Goal: Information Seeking & Learning: Check status

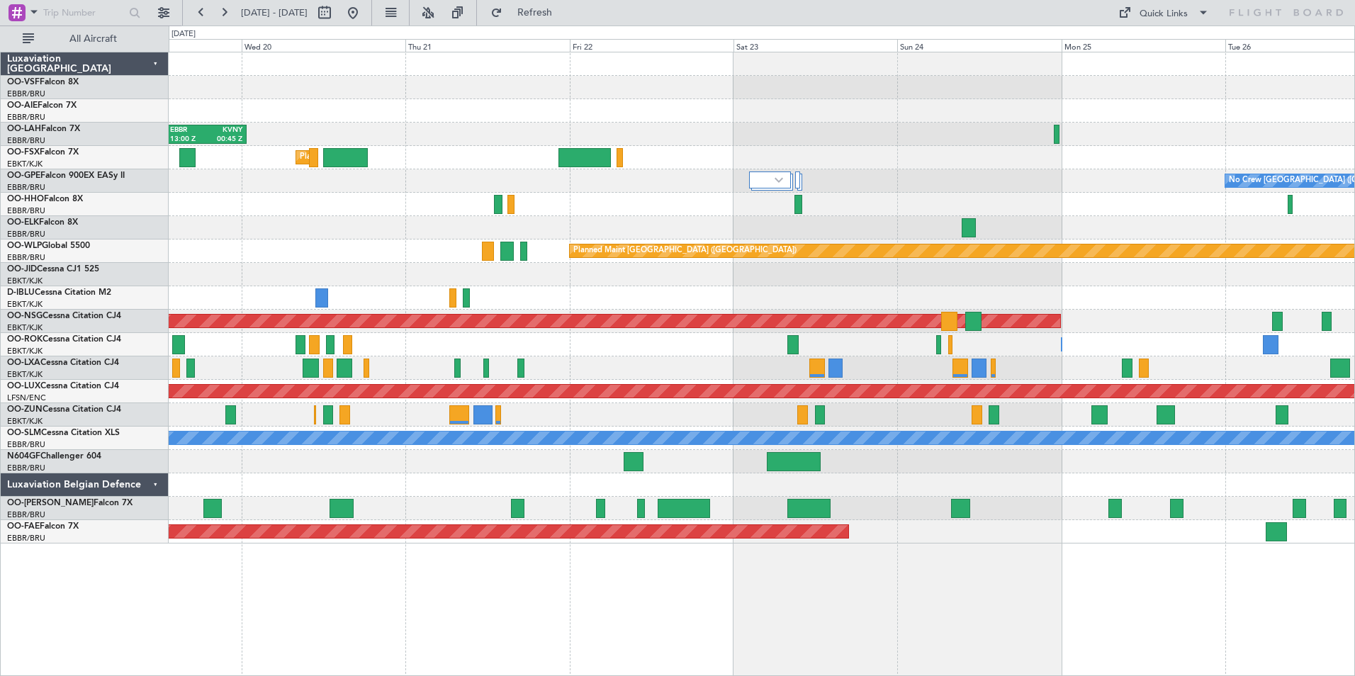
click at [641, 215] on div at bounding box center [761, 204] width 1185 height 23
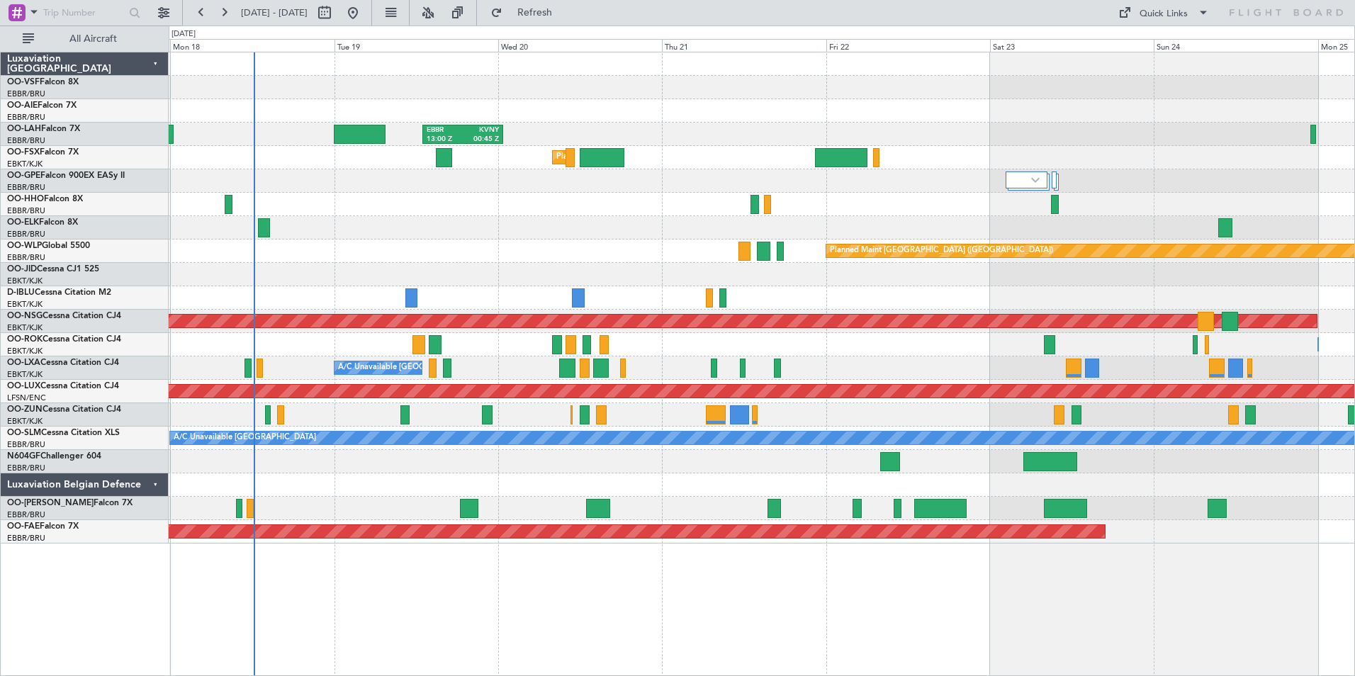
click at [553, 243] on div "EBBR 13:00 Z KVNY 00:45 Z Planned Maint [GEOGRAPHIC_DATA]-[GEOGRAPHIC_DATA] No …" at bounding box center [761, 297] width 1185 height 491
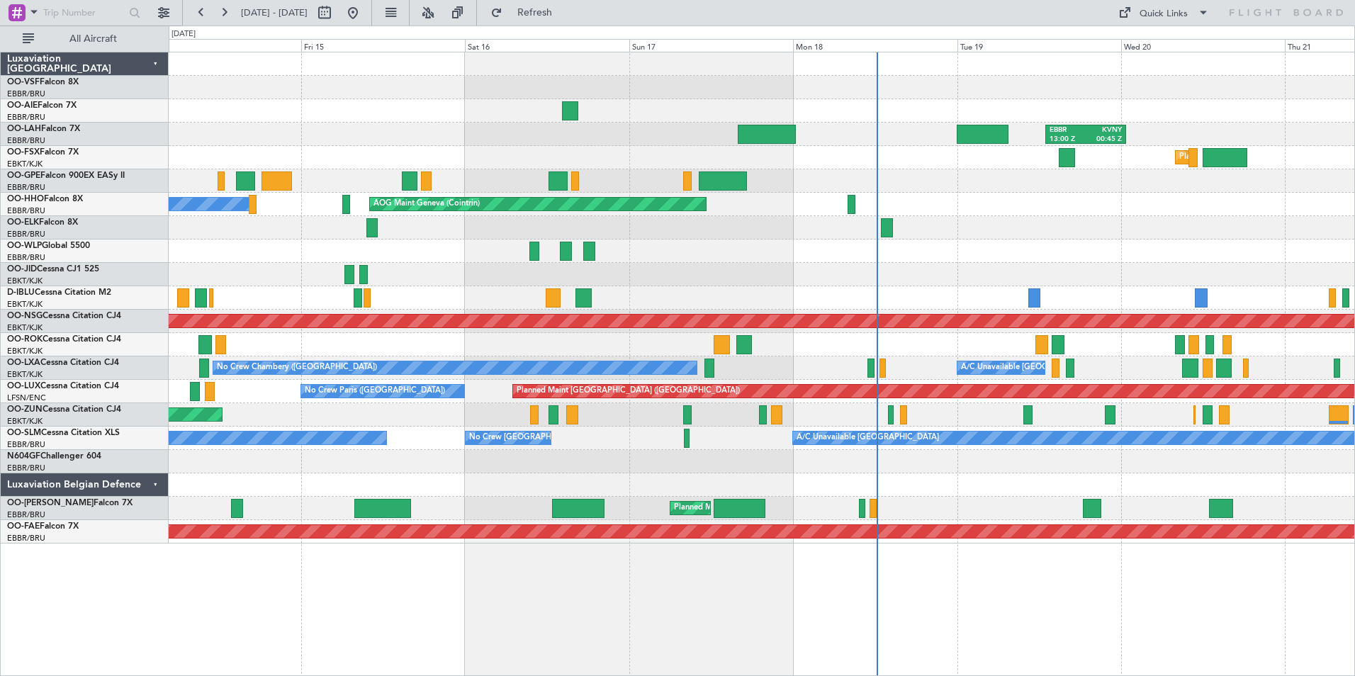
click at [1055, 248] on div "EBBR 13:00 Z KVNY 00:45 Z Planned Maint [GEOGRAPHIC_DATA]-[GEOGRAPHIC_DATA] No …" at bounding box center [761, 297] width 1185 height 491
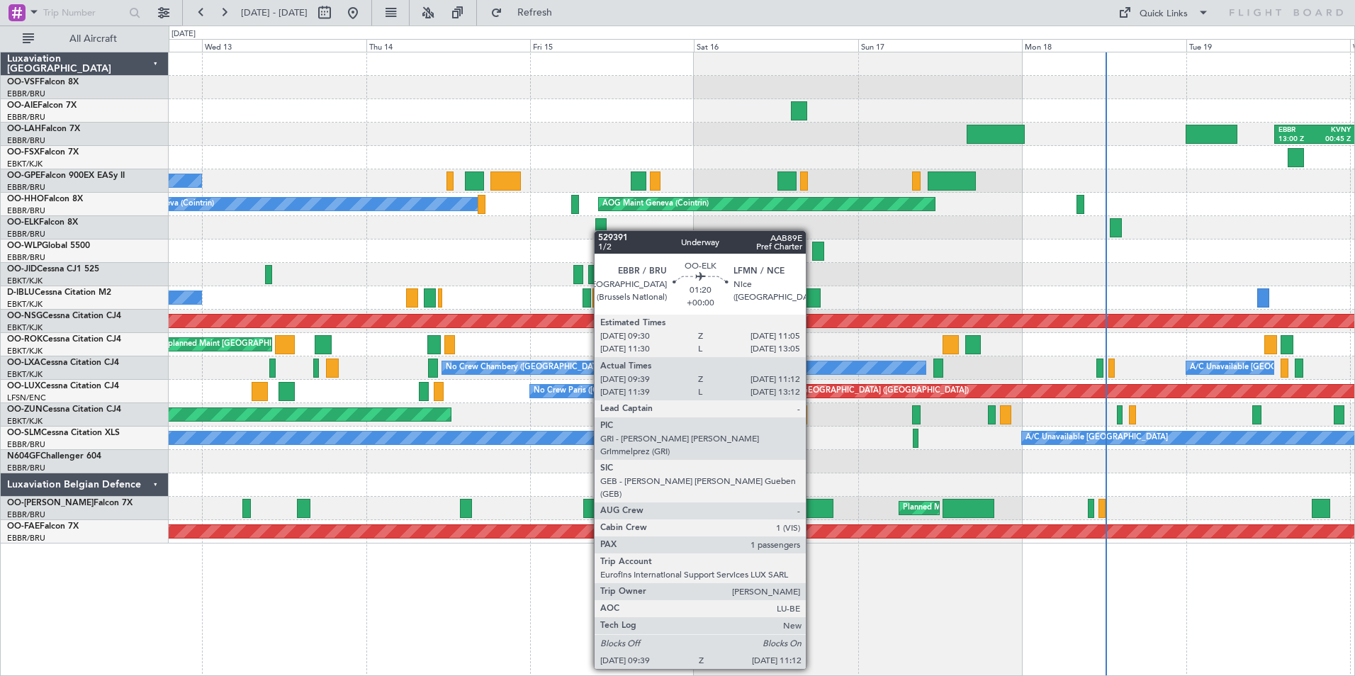
click at [602, 230] on div at bounding box center [600, 227] width 11 height 19
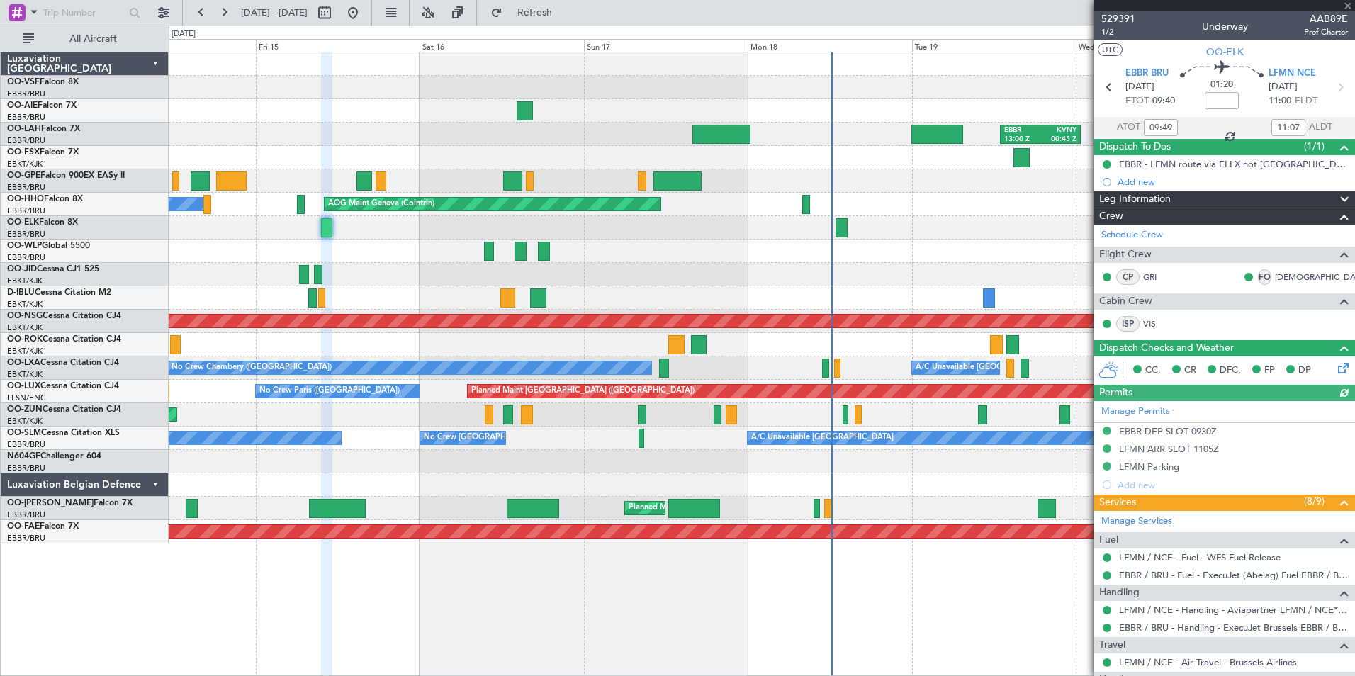
click at [513, 246] on div "EBBR 13:00 Z KVNY 00:45 Z Planned Maint [GEOGRAPHIC_DATA]-[GEOGRAPHIC_DATA] No …" at bounding box center [761, 297] width 1185 height 491
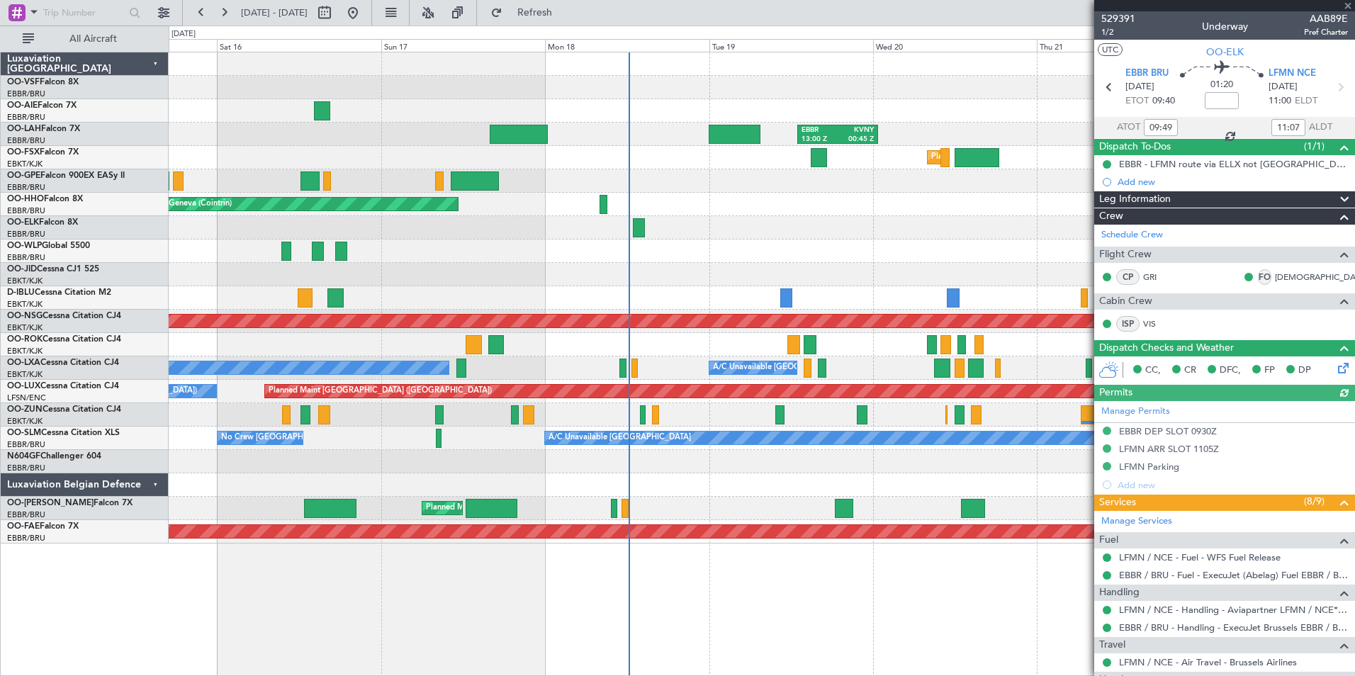
click at [553, 209] on div "EBBR 13:00 Z KVNY 00:45 Z Planned Maint [GEOGRAPHIC_DATA]-[GEOGRAPHIC_DATA] AOG…" at bounding box center [761, 297] width 1185 height 491
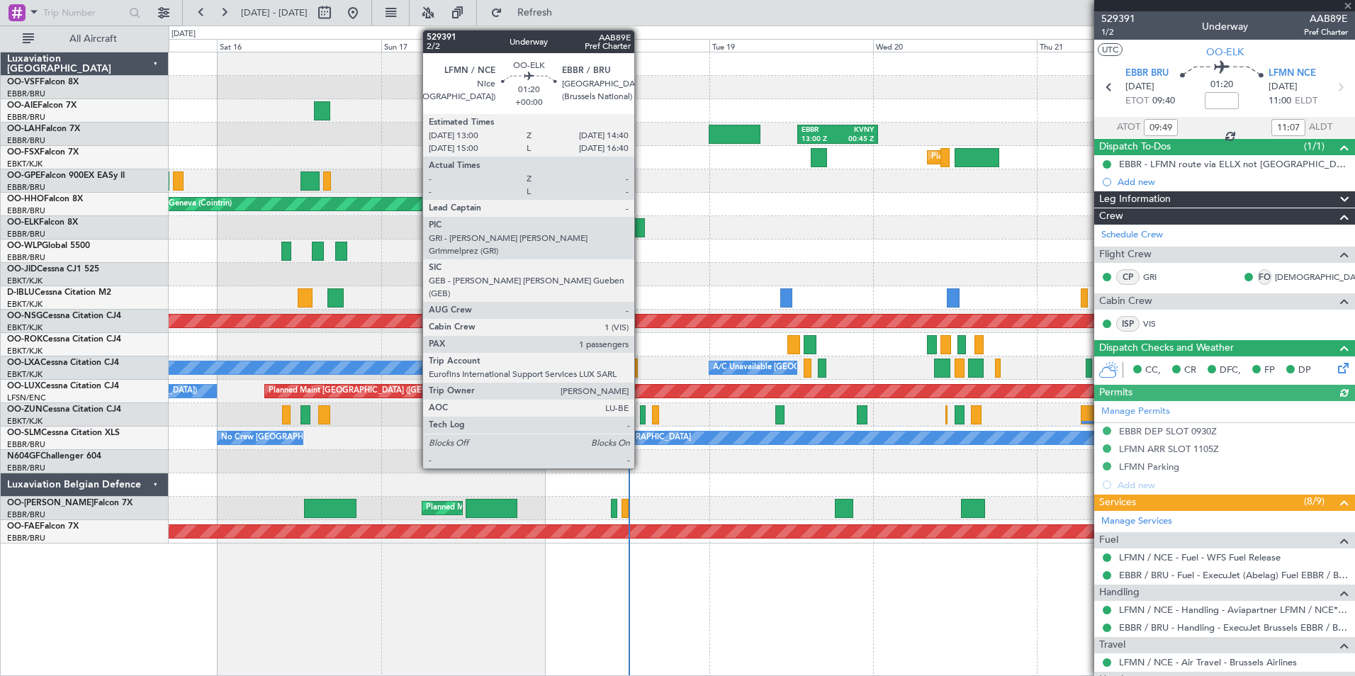
click at [640, 230] on div at bounding box center [639, 227] width 12 height 19
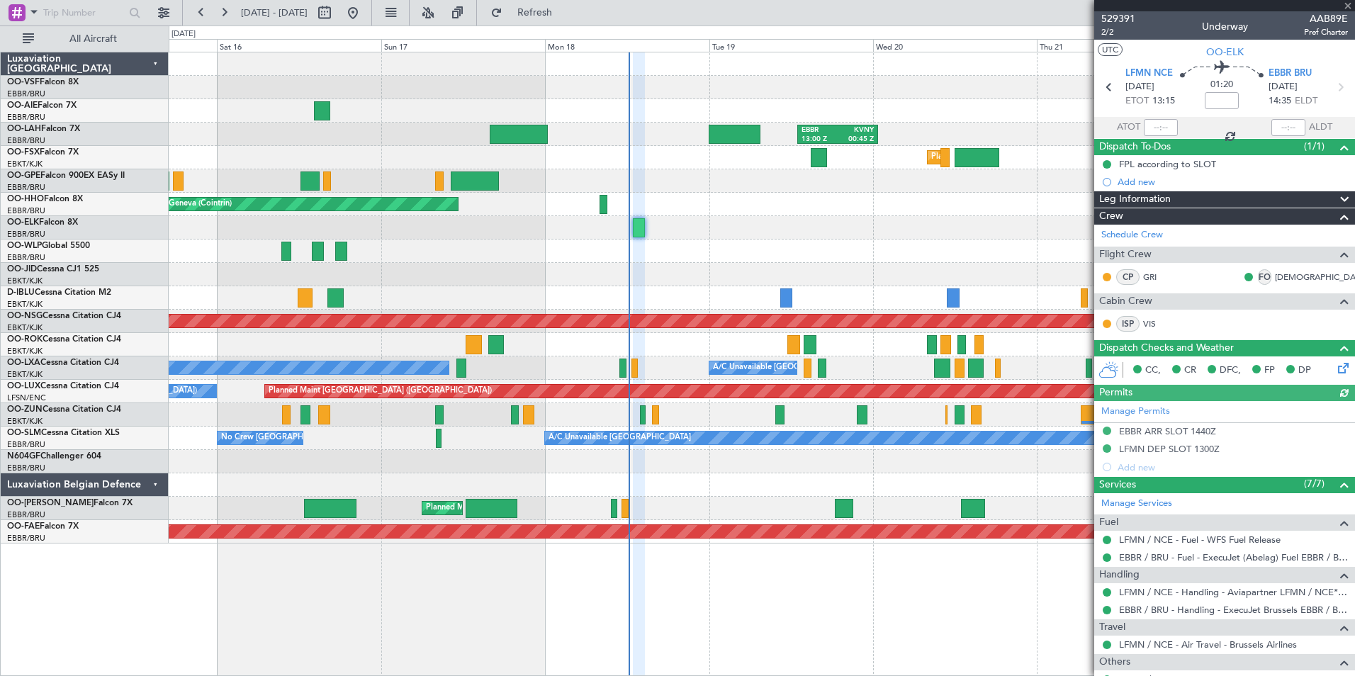
click at [874, 229] on div at bounding box center [761, 227] width 1185 height 23
click at [1350, 6] on span at bounding box center [1347, 6] width 14 height 13
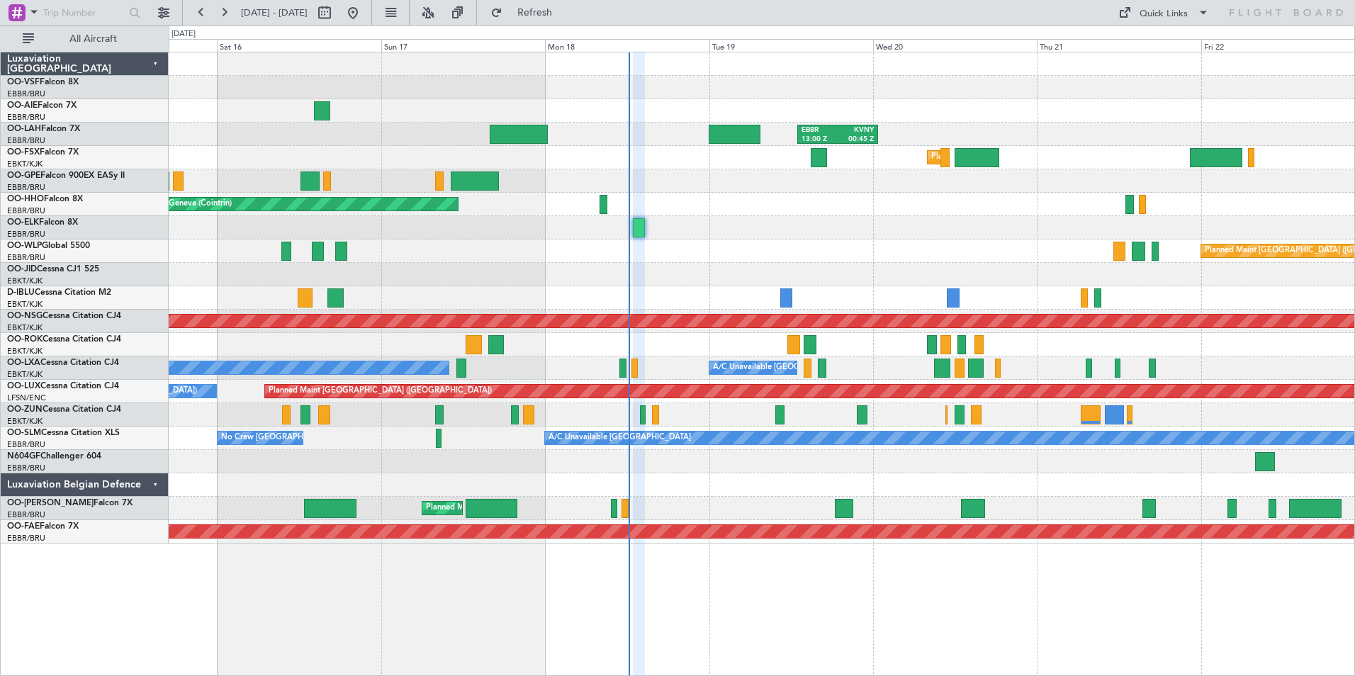
type input "0"
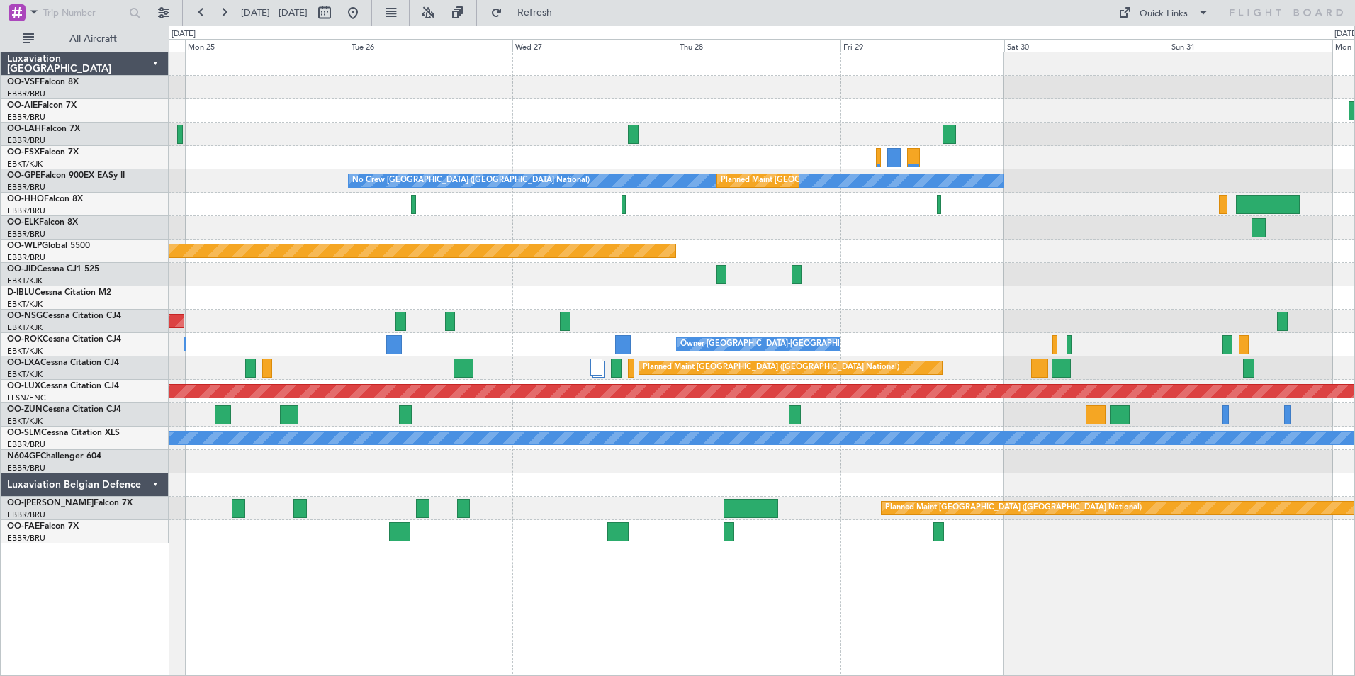
click at [286, 281] on div "Planned Maint Kortrijk-[GEOGRAPHIC_DATA]" at bounding box center [761, 274] width 1185 height 23
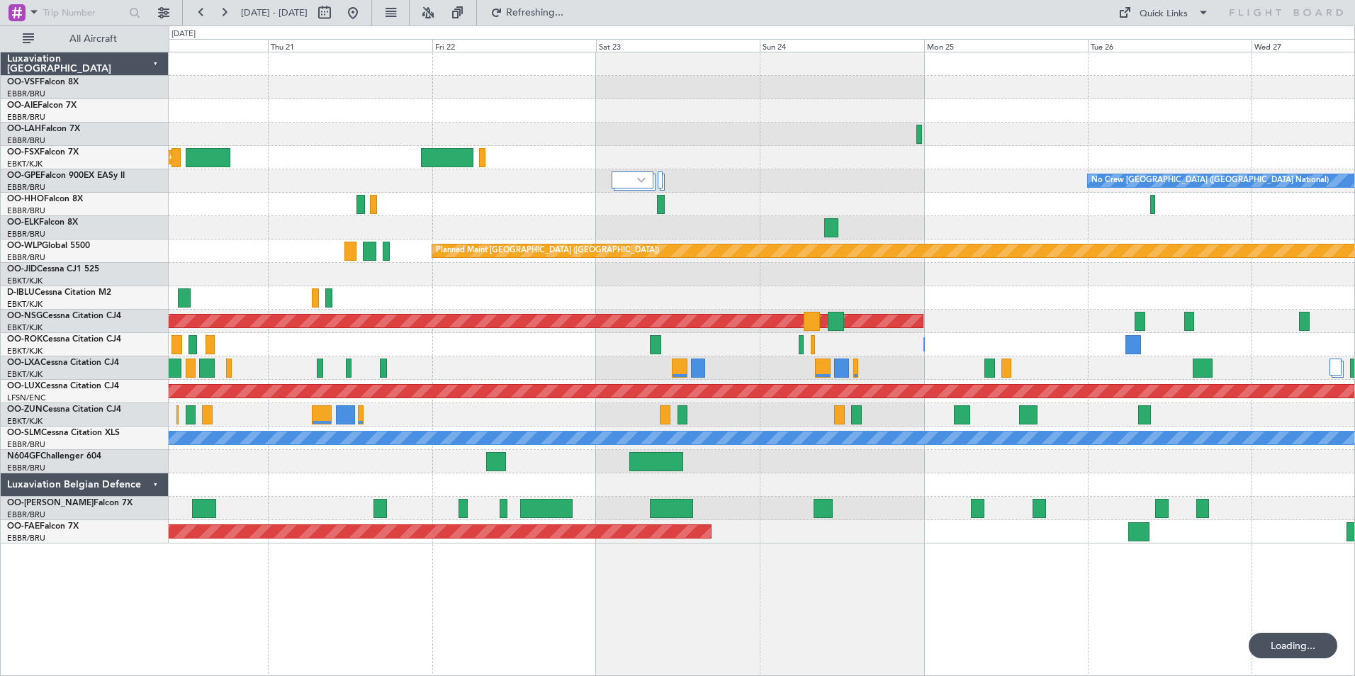
click at [1052, 281] on div at bounding box center [761, 274] width 1185 height 23
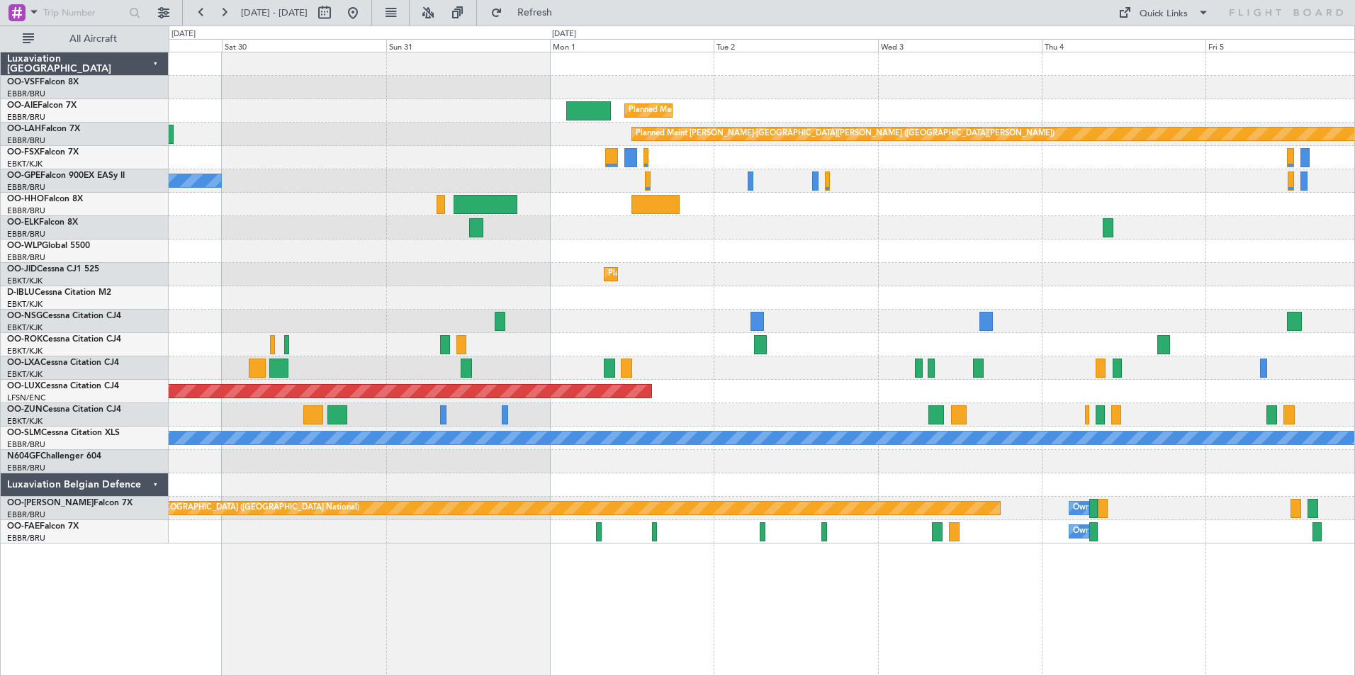
click at [304, 271] on div "Planned Maint Kortrijk-[GEOGRAPHIC_DATA]" at bounding box center [761, 274] width 1185 height 23
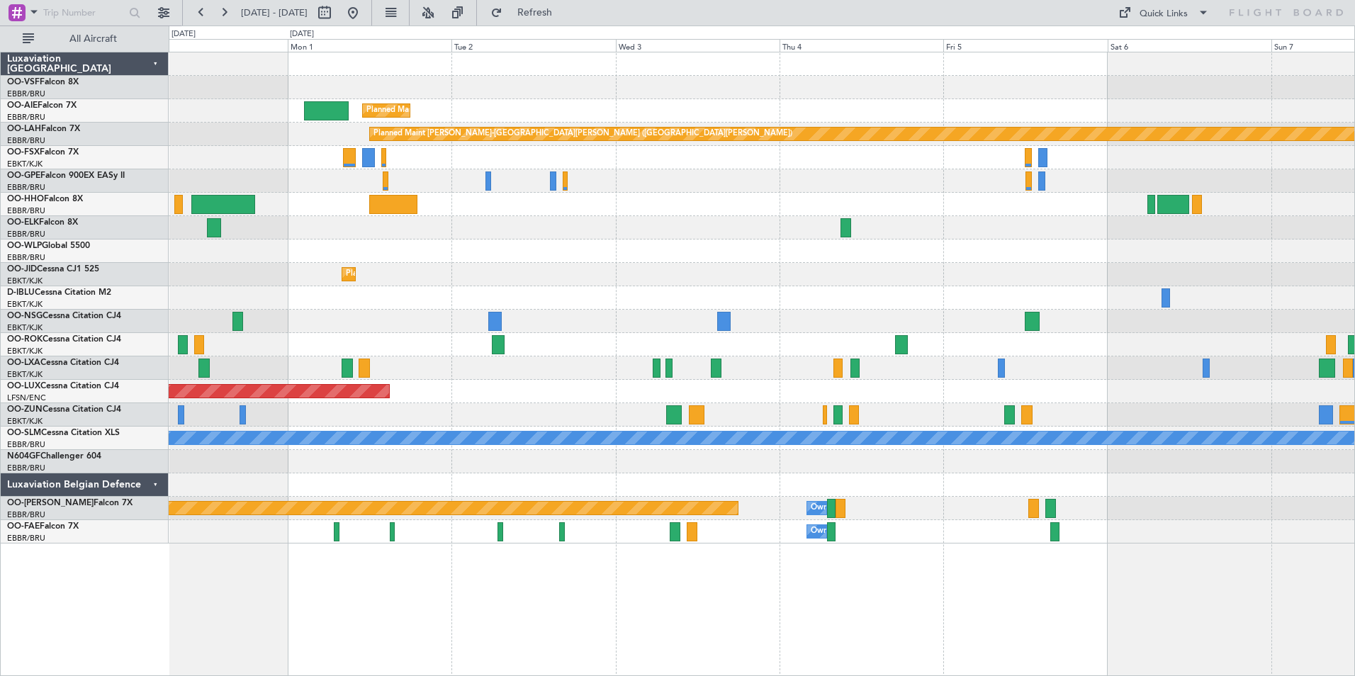
click at [424, 273] on div "Planned Maint Kortrijk-[GEOGRAPHIC_DATA]" at bounding box center [761, 274] width 1185 height 23
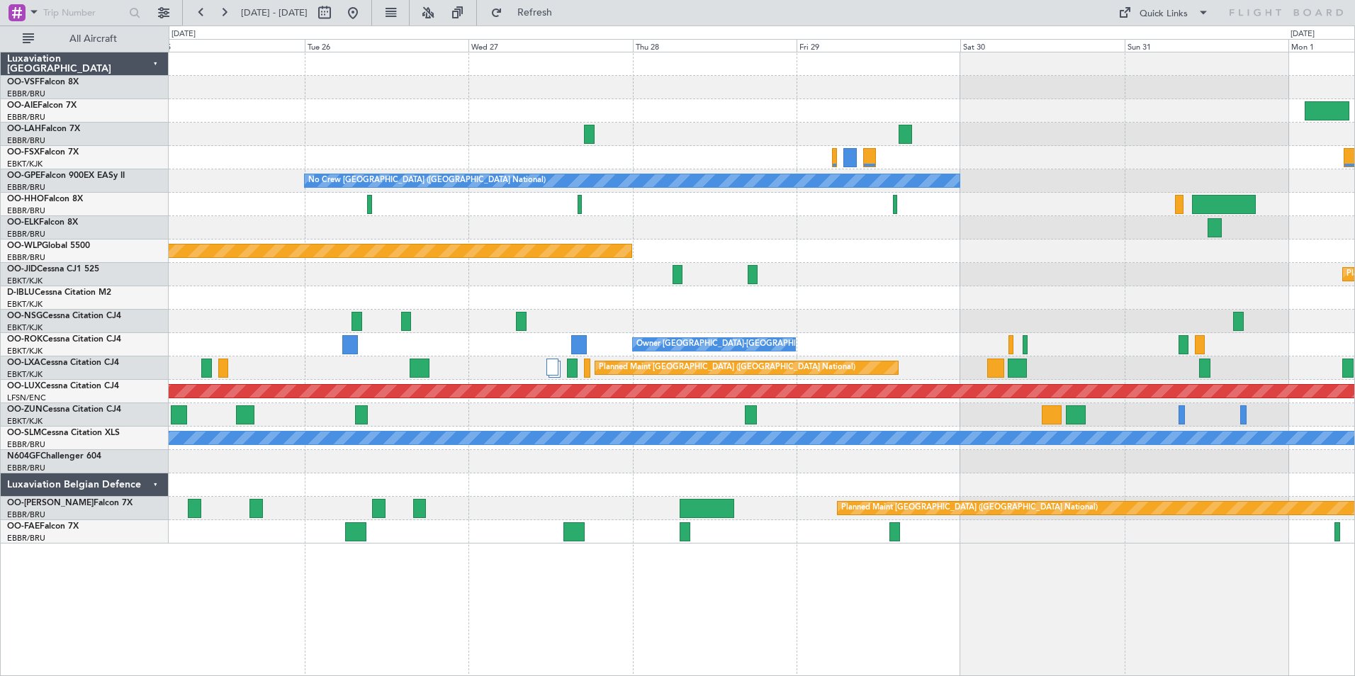
click at [627, 276] on div "Planned Maint Kortrijk-[GEOGRAPHIC_DATA]" at bounding box center [761, 274] width 1185 height 23
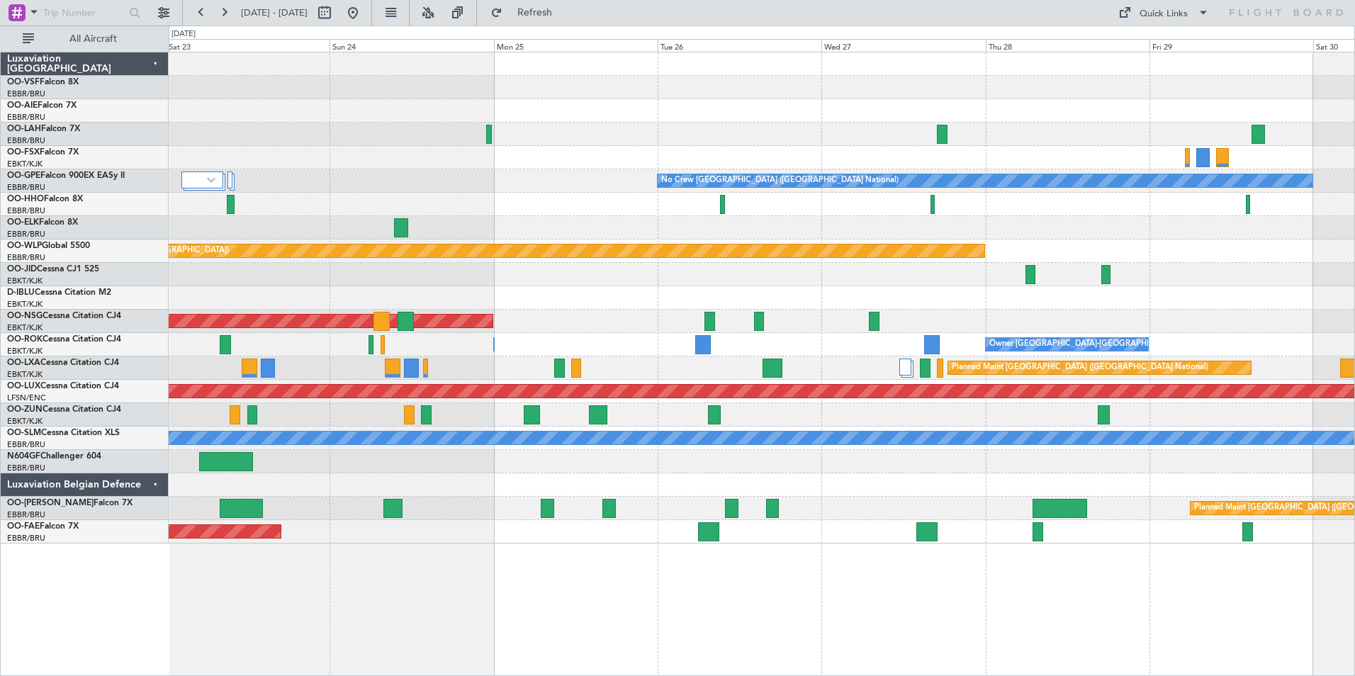
click at [638, 276] on div at bounding box center [761, 274] width 1185 height 23
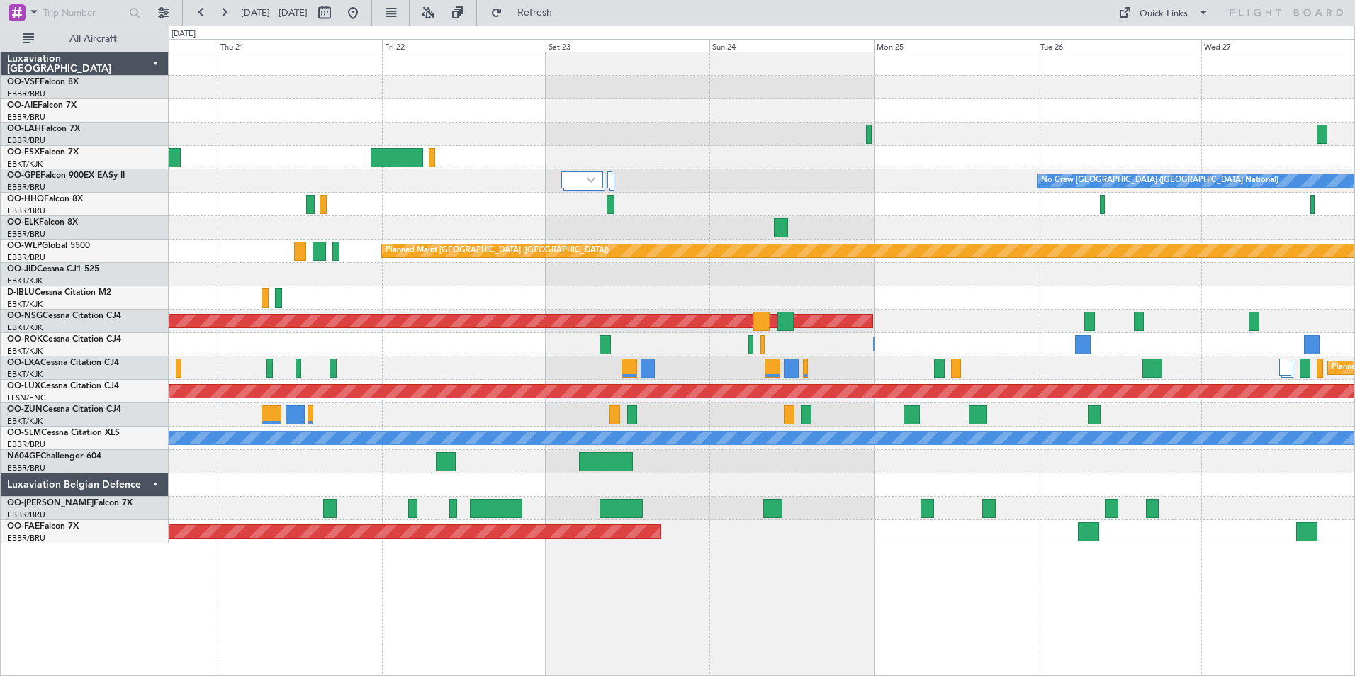
click at [860, 265] on div at bounding box center [761, 274] width 1185 height 23
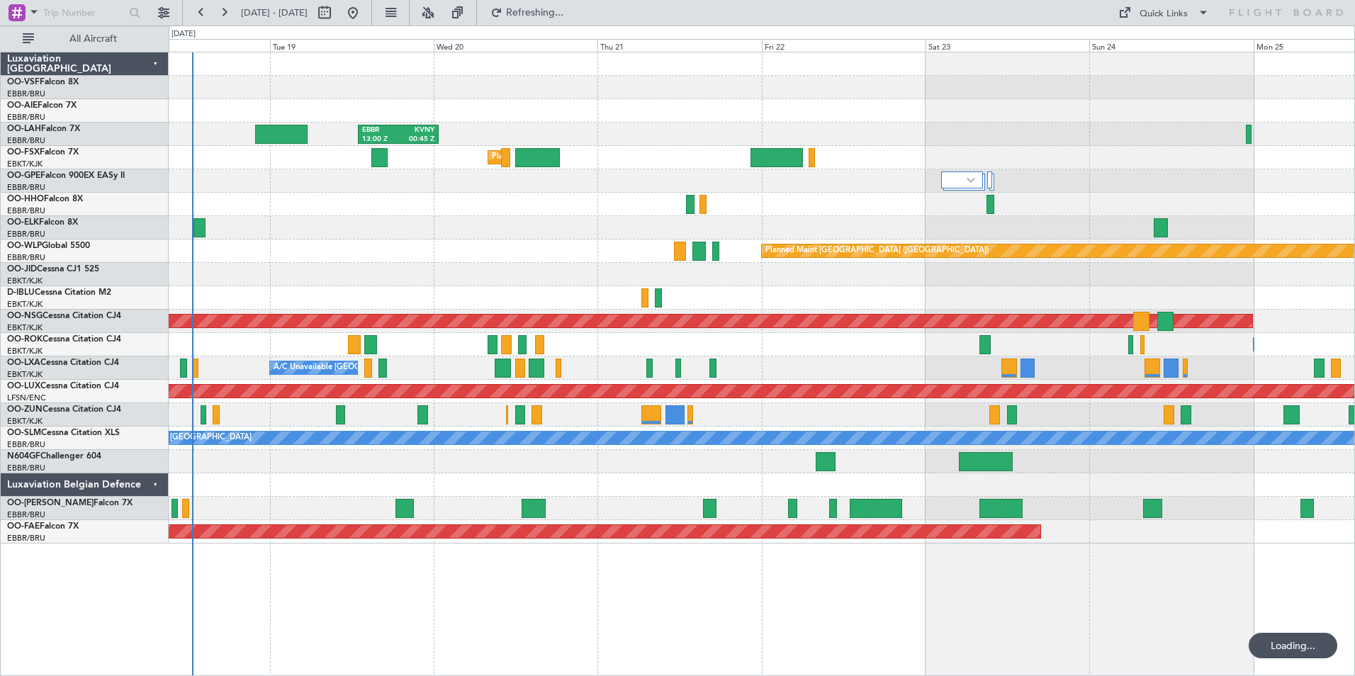
click at [774, 304] on div "EBBR 13:00 Z KVNY 00:45 Z Planned Maint [GEOGRAPHIC_DATA]-[GEOGRAPHIC_DATA] No …" at bounding box center [761, 297] width 1185 height 491
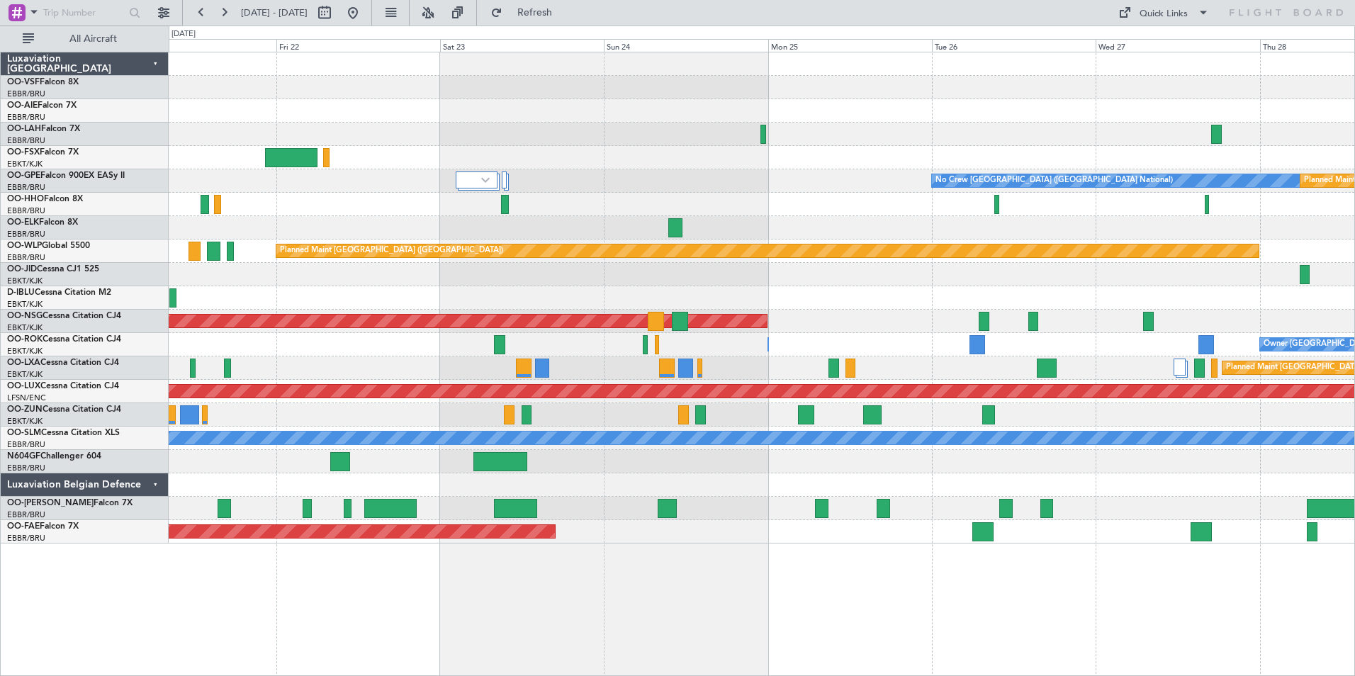
click at [383, 276] on div at bounding box center [761, 274] width 1185 height 23
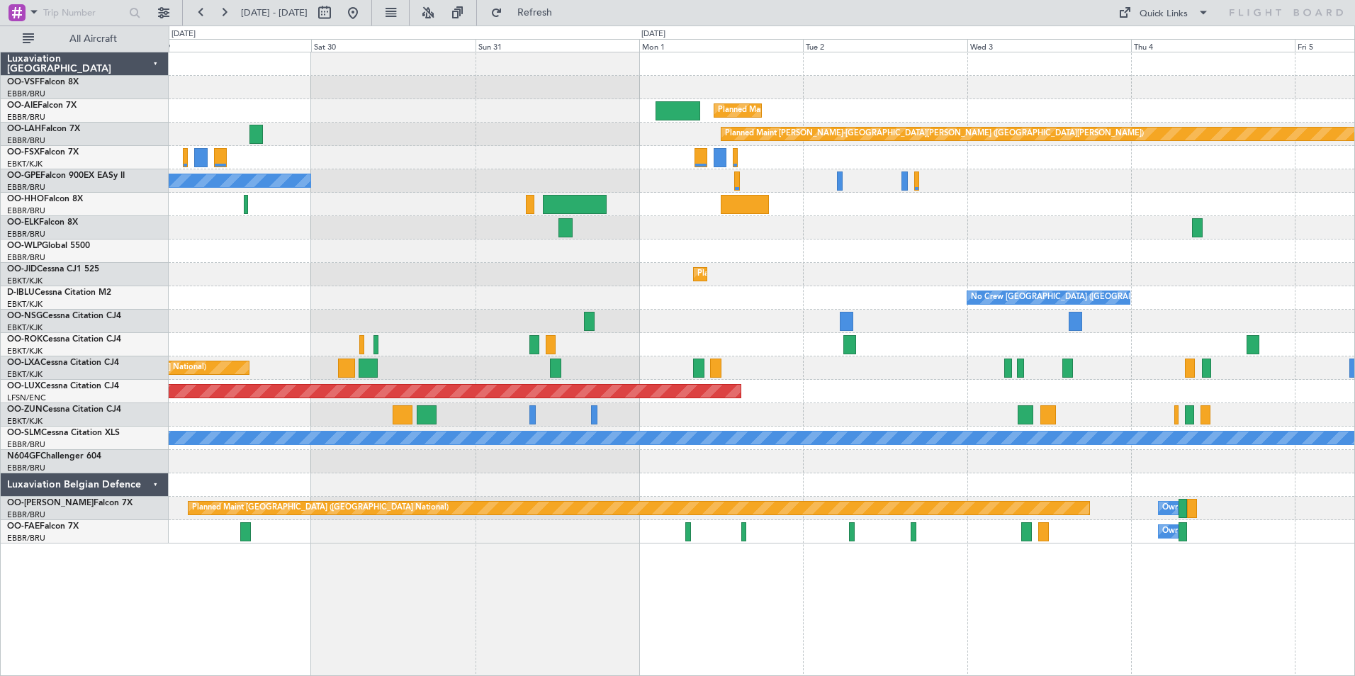
click at [0, 293] on html "[DATE] - [DATE] Refresh Quick Links All Aircraft Planned Maint [GEOGRAPHIC_DATA…" at bounding box center [677, 338] width 1355 height 676
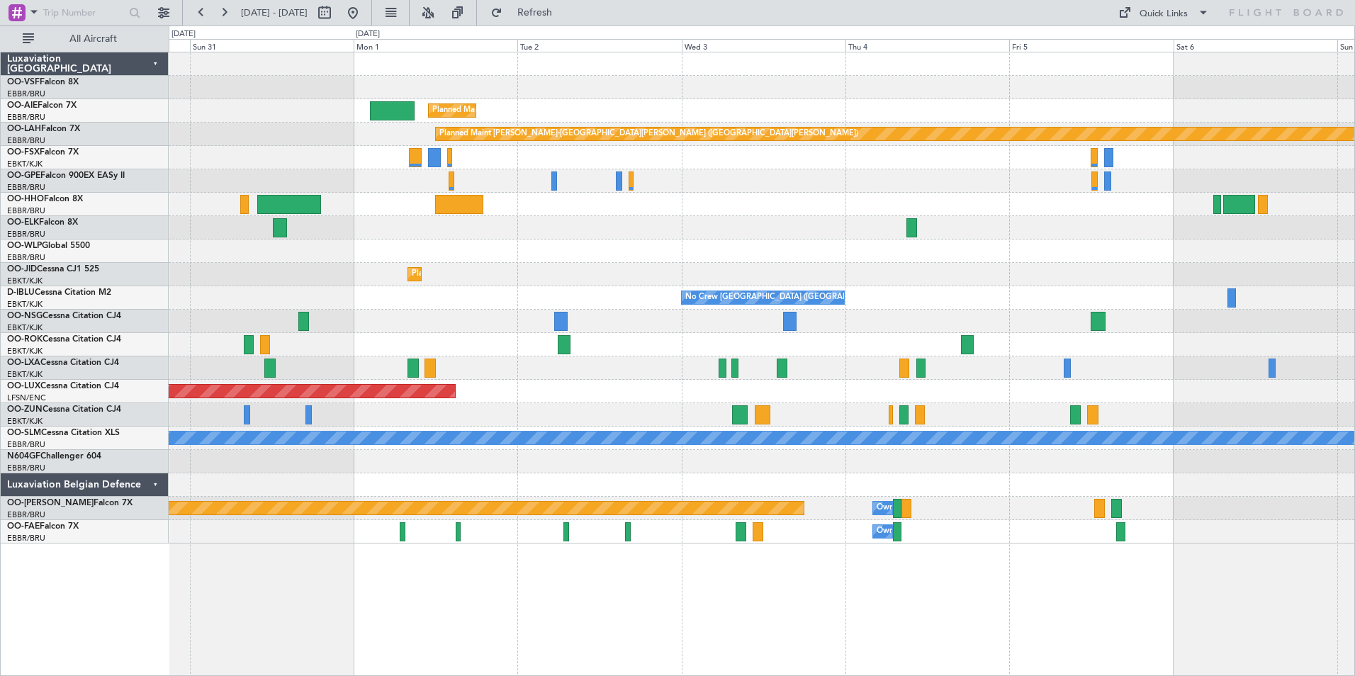
click at [444, 273] on div "Planned Maint Kortrijk-[GEOGRAPHIC_DATA]" at bounding box center [761, 274] width 1185 height 23
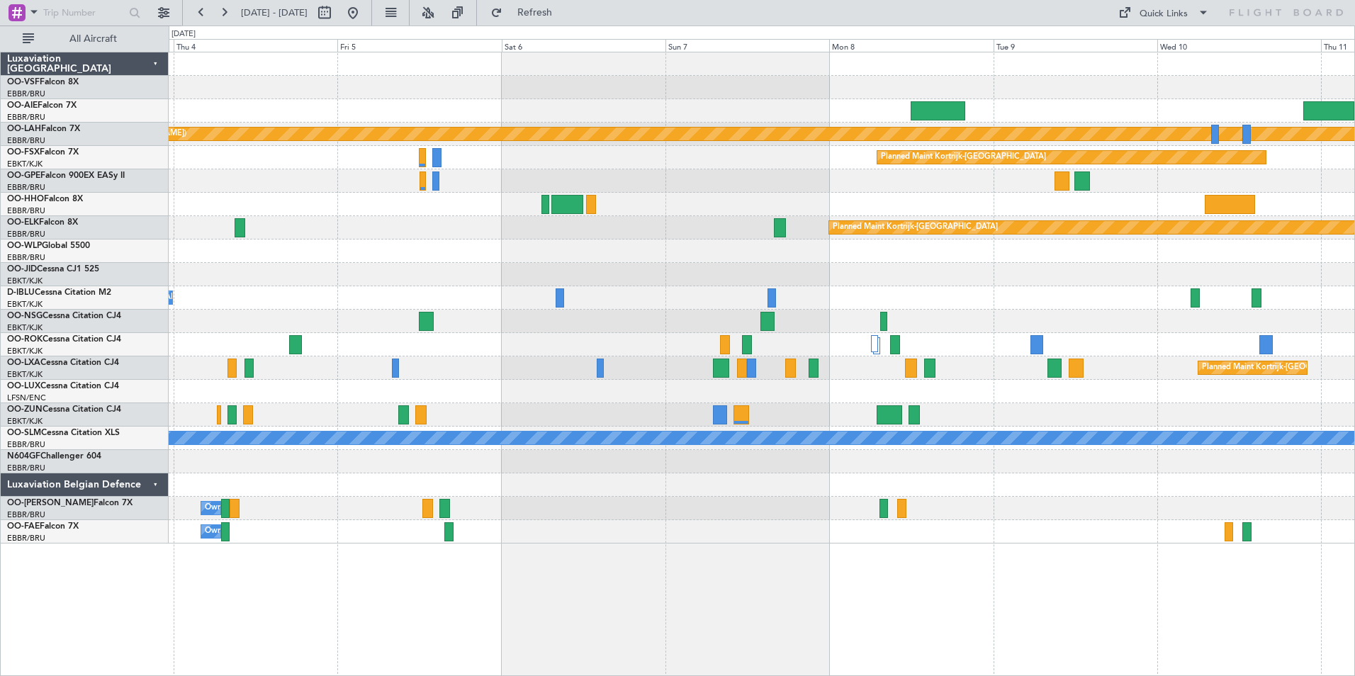
click at [915, 274] on div "Planned Maint [PERSON_NAME]-[GEOGRAPHIC_DATA][PERSON_NAME] ([GEOGRAPHIC_DATA][P…" at bounding box center [761, 297] width 1185 height 491
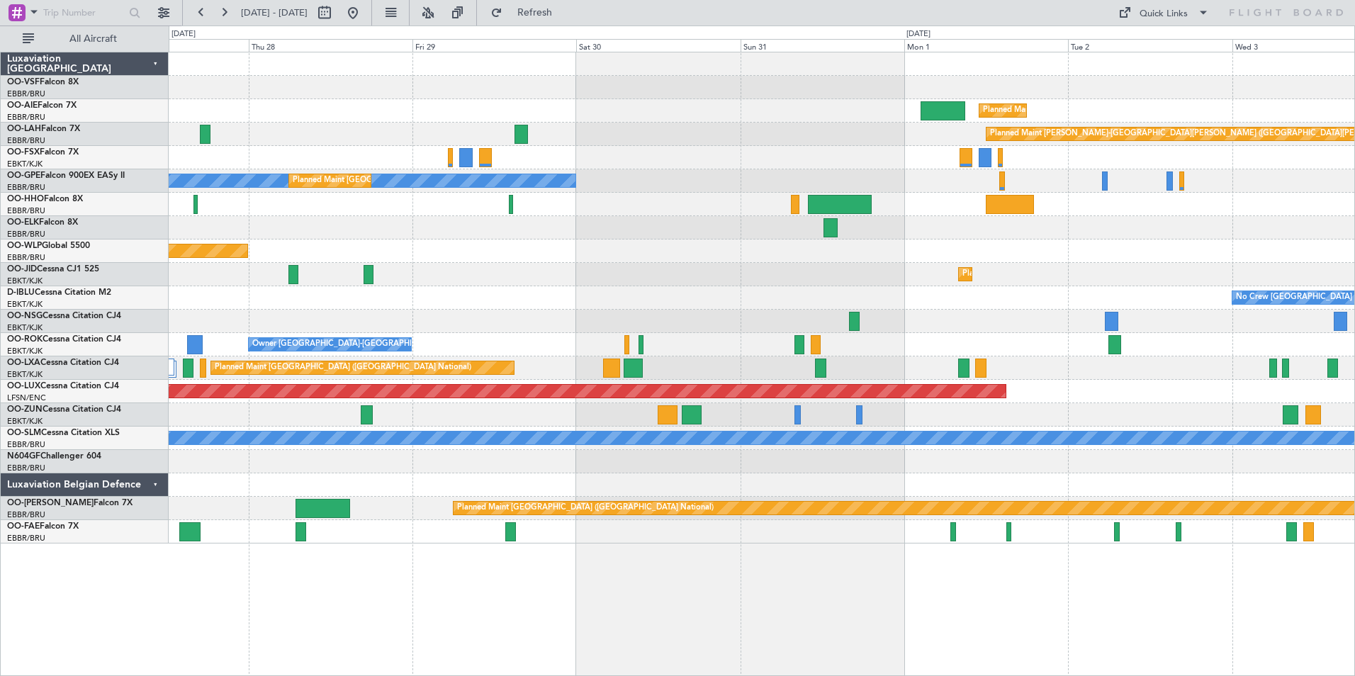
click at [1012, 265] on div "Planned Maint Kortrijk-[GEOGRAPHIC_DATA]" at bounding box center [761, 274] width 1185 height 23
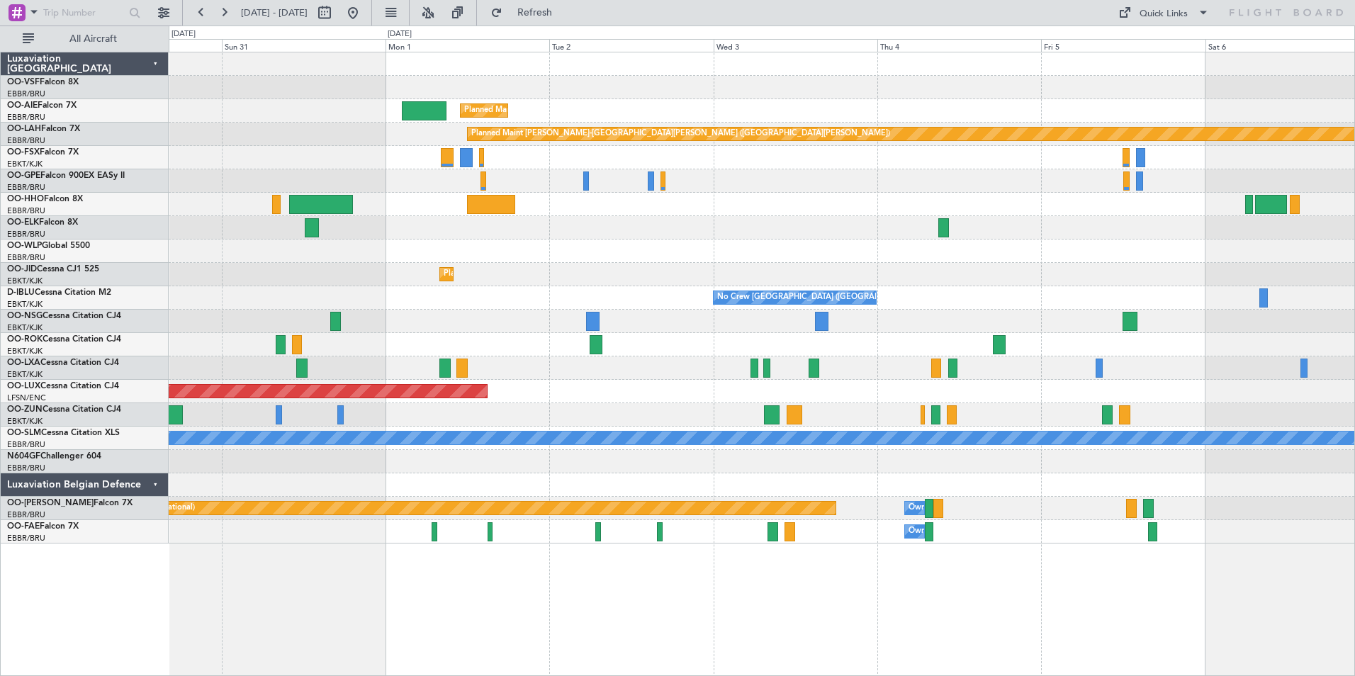
click at [539, 261] on div "Planned Maint [GEOGRAPHIC_DATA] ([GEOGRAPHIC_DATA]) Planned [GEOGRAPHIC_DATA][P…" at bounding box center [761, 297] width 1185 height 491
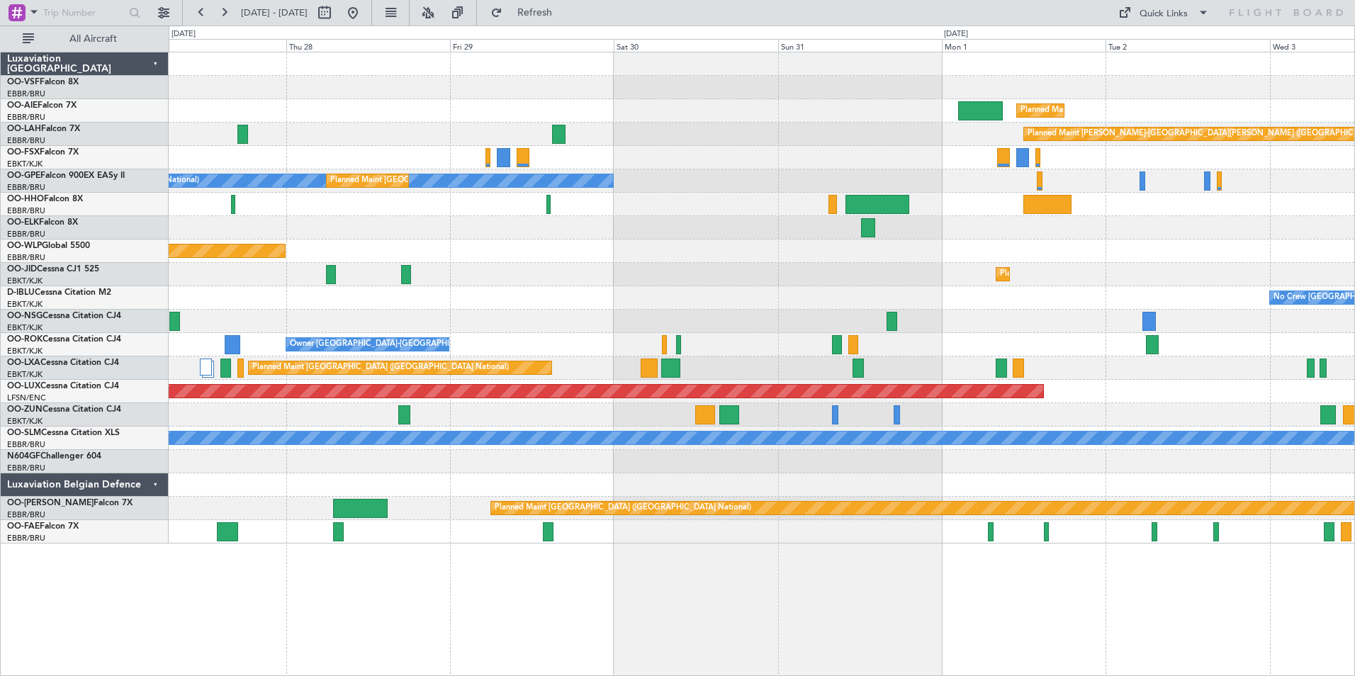
click at [1099, 276] on div "Planned Maint Kortrijk-[GEOGRAPHIC_DATA]" at bounding box center [761, 274] width 1185 height 23
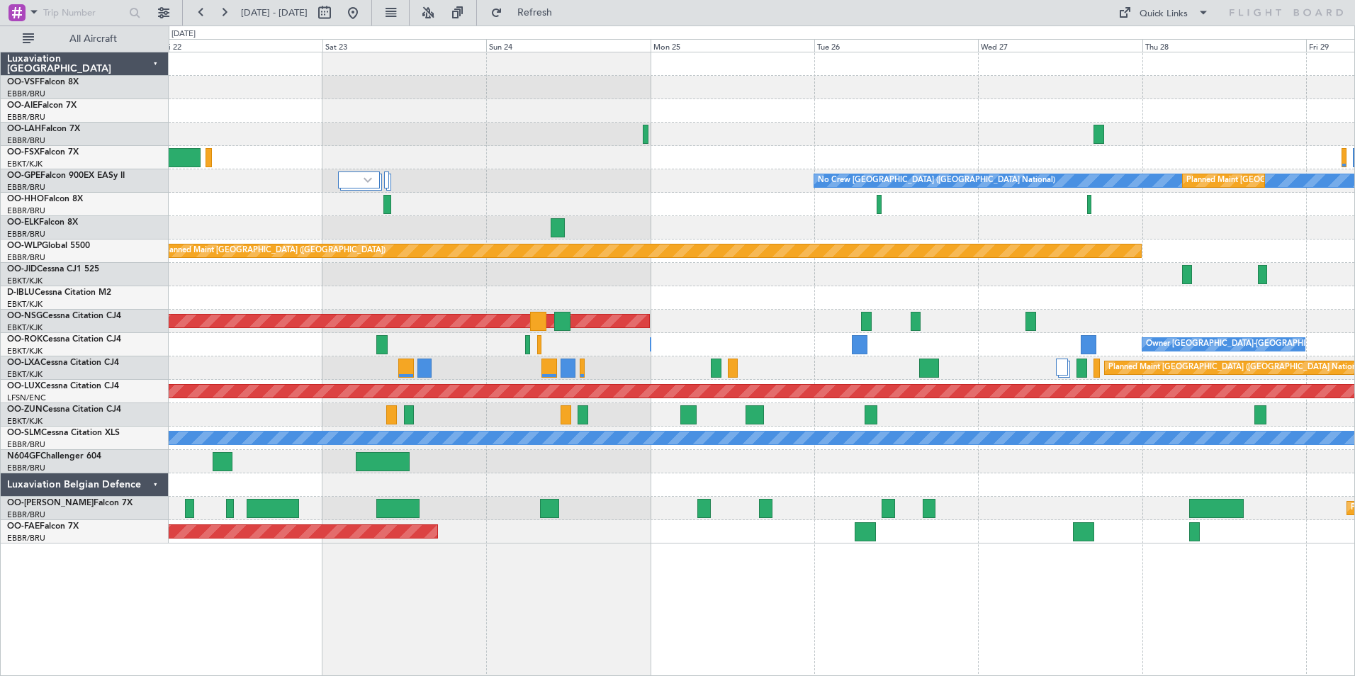
click at [1354, 273] on html "[DATE] - [DATE] Refresh Quick Links All Aircraft Planned Maint [GEOGRAPHIC_DATA…" at bounding box center [677, 338] width 1355 height 676
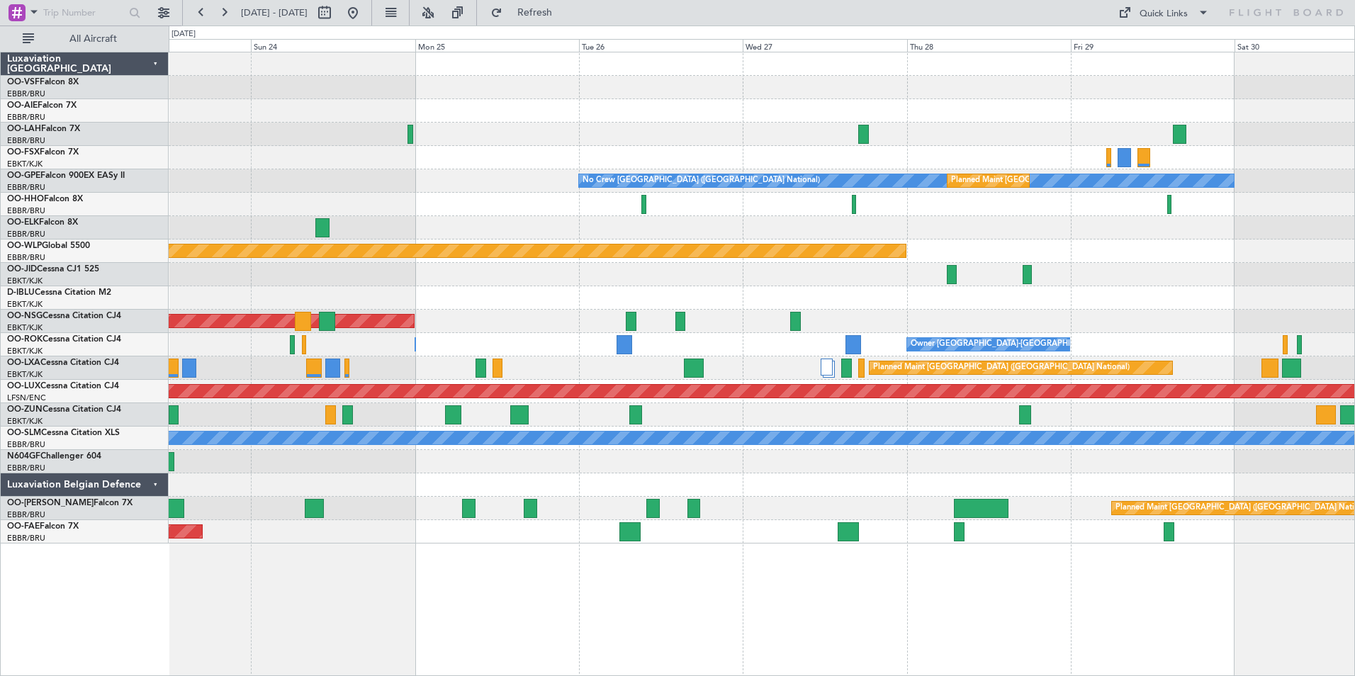
click at [533, 280] on div "Planned Maint Kortrijk-[GEOGRAPHIC_DATA]" at bounding box center [761, 274] width 1185 height 23
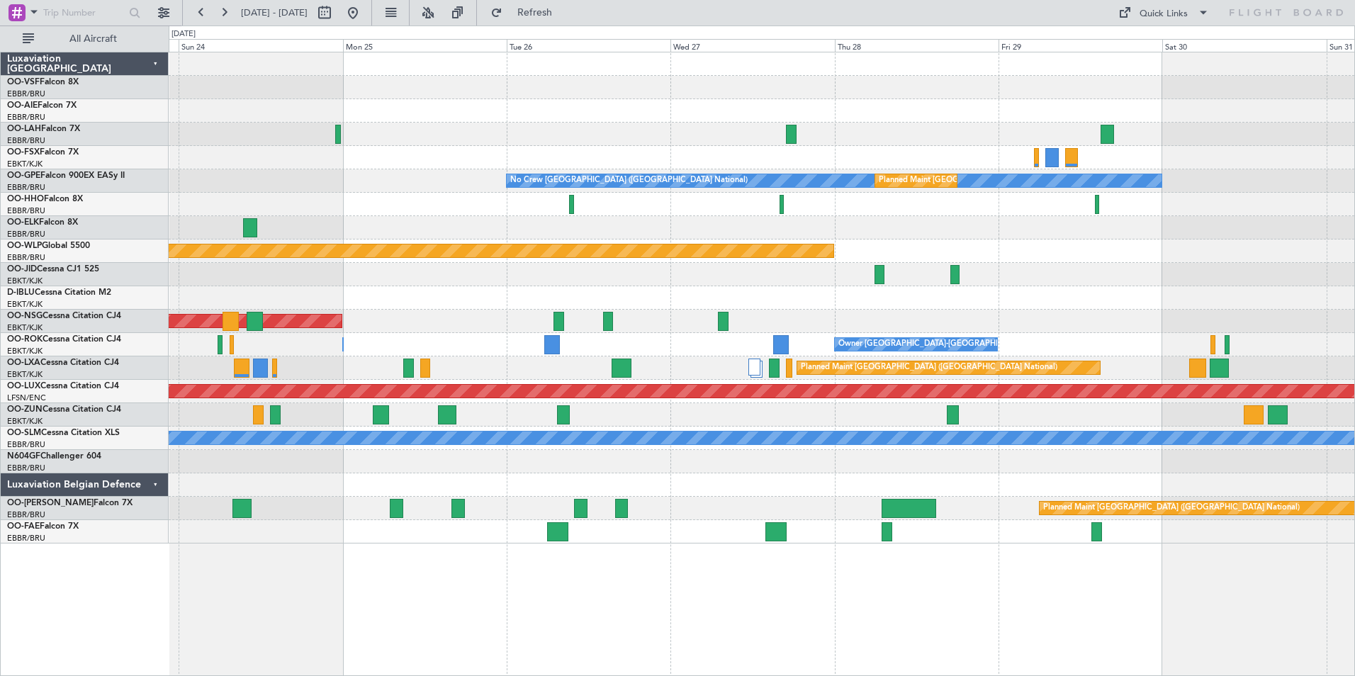
click at [787, 267] on div "Planned Maint Kortrijk-[GEOGRAPHIC_DATA]" at bounding box center [761, 274] width 1185 height 23
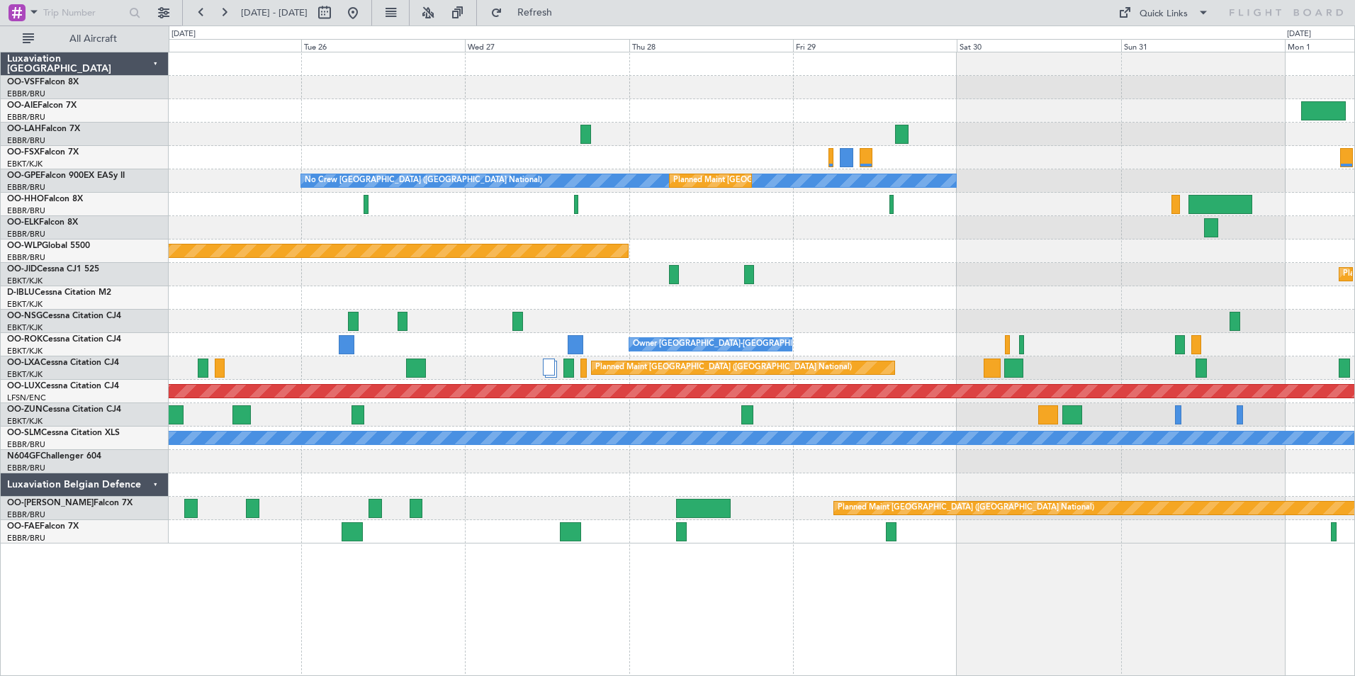
click at [368, 281] on div "Planned Maint Kortrijk-[GEOGRAPHIC_DATA]" at bounding box center [761, 274] width 1185 height 23
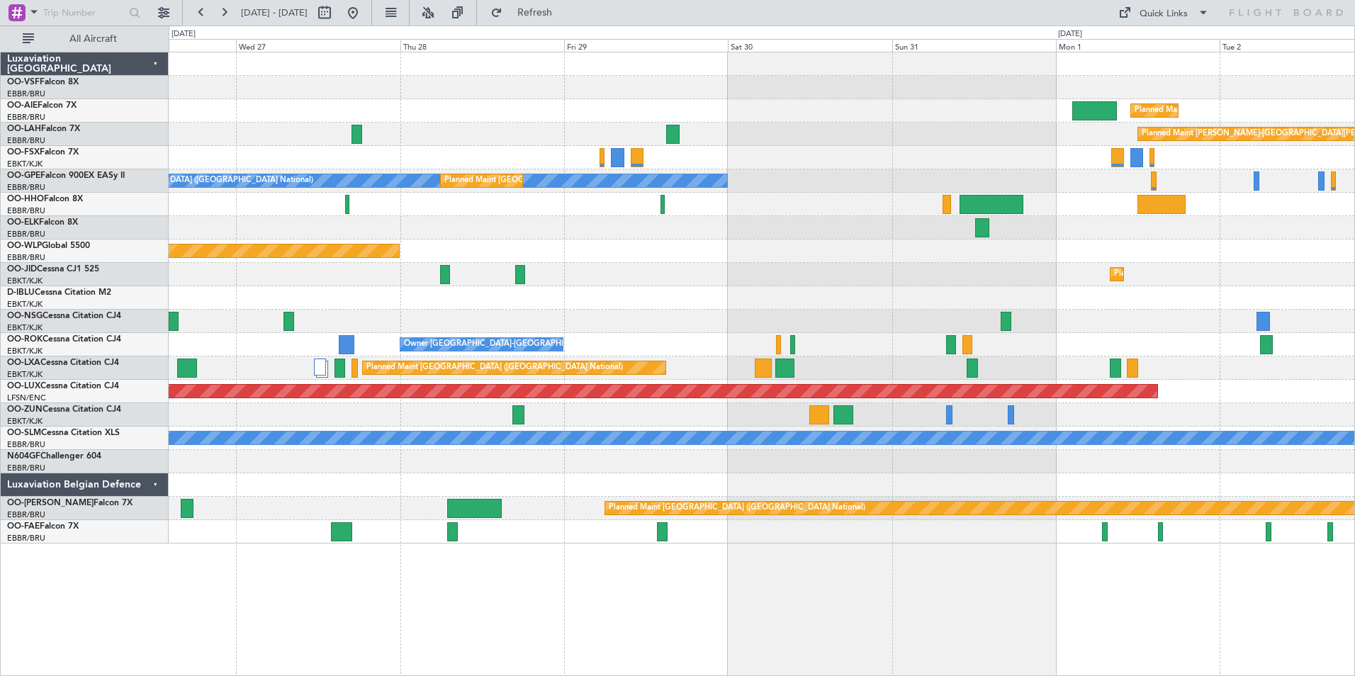
click at [633, 247] on div "Planned Maint [GEOGRAPHIC_DATA] ([GEOGRAPHIC_DATA]) Planned [GEOGRAPHIC_DATA][P…" at bounding box center [761, 297] width 1185 height 491
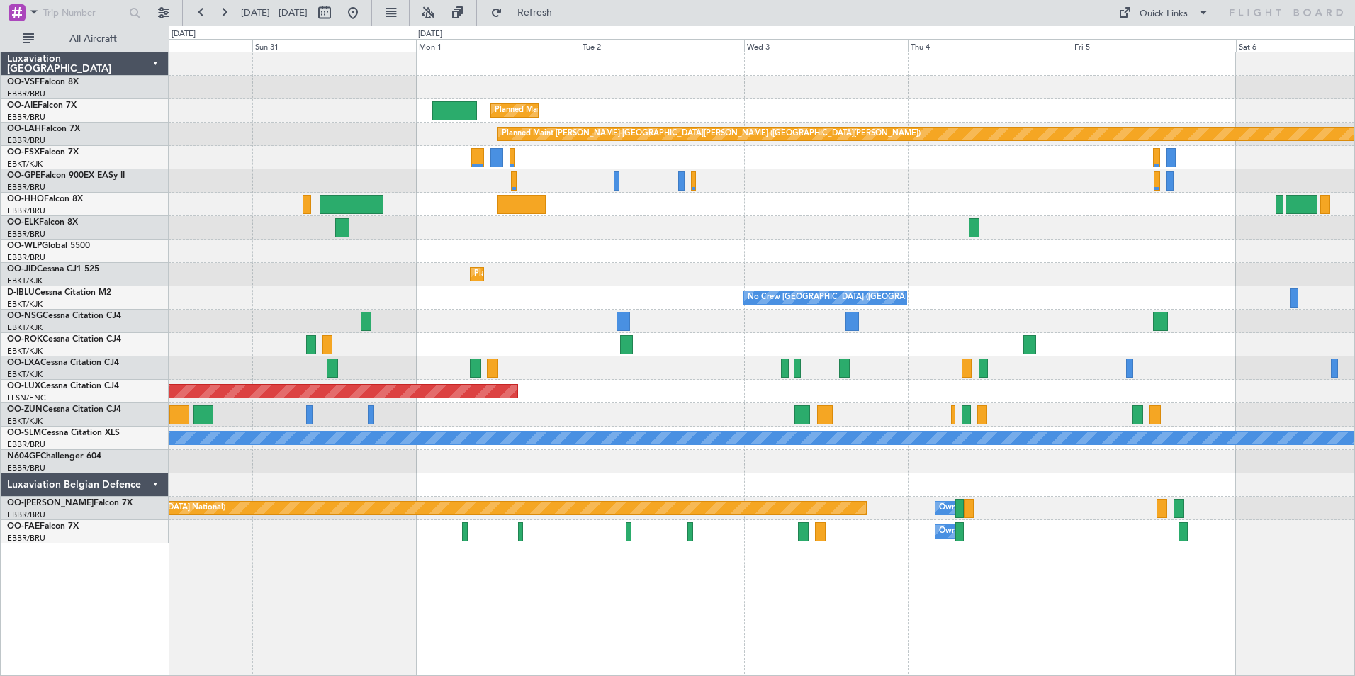
click at [673, 274] on div "Planned Maint Kortrijk-[GEOGRAPHIC_DATA]" at bounding box center [761, 274] width 1185 height 23
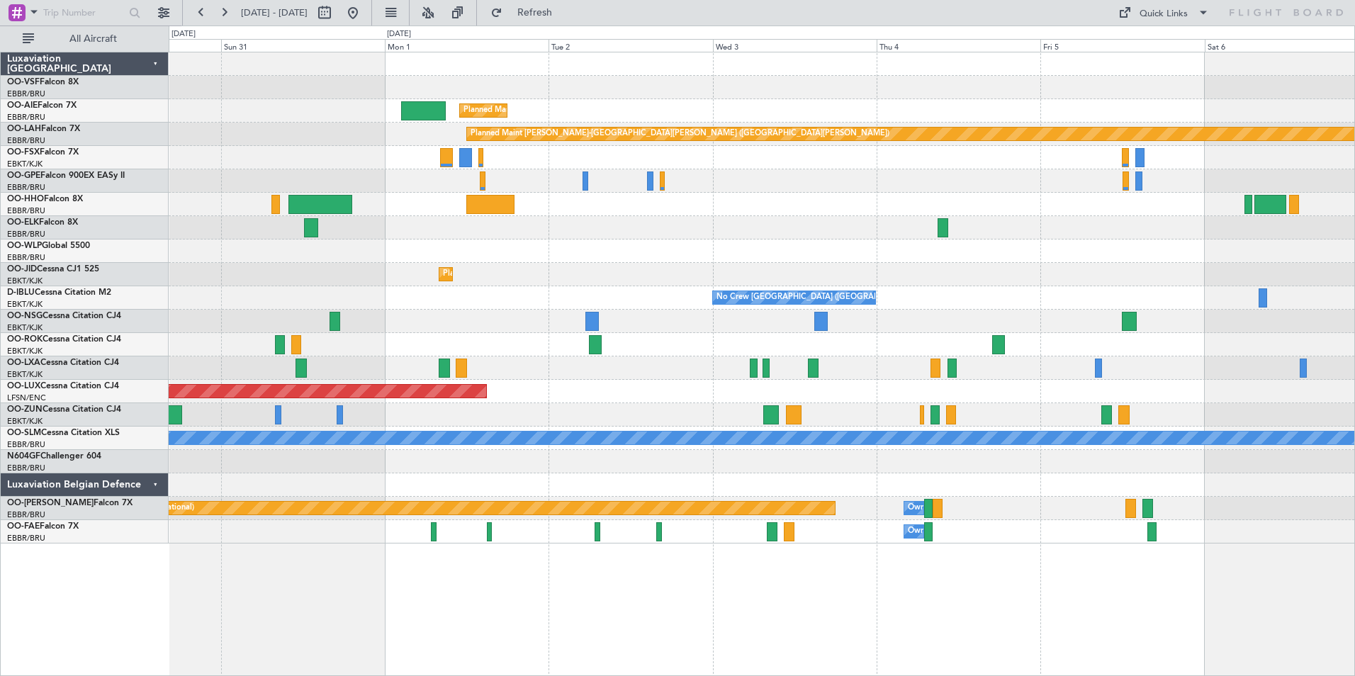
click at [767, 284] on div "Planned Maint [GEOGRAPHIC_DATA] ([GEOGRAPHIC_DATA]) Planned [GEOGRAPHIC_DATA][P…" at bounding box center [761, 297] width 1185 height 491
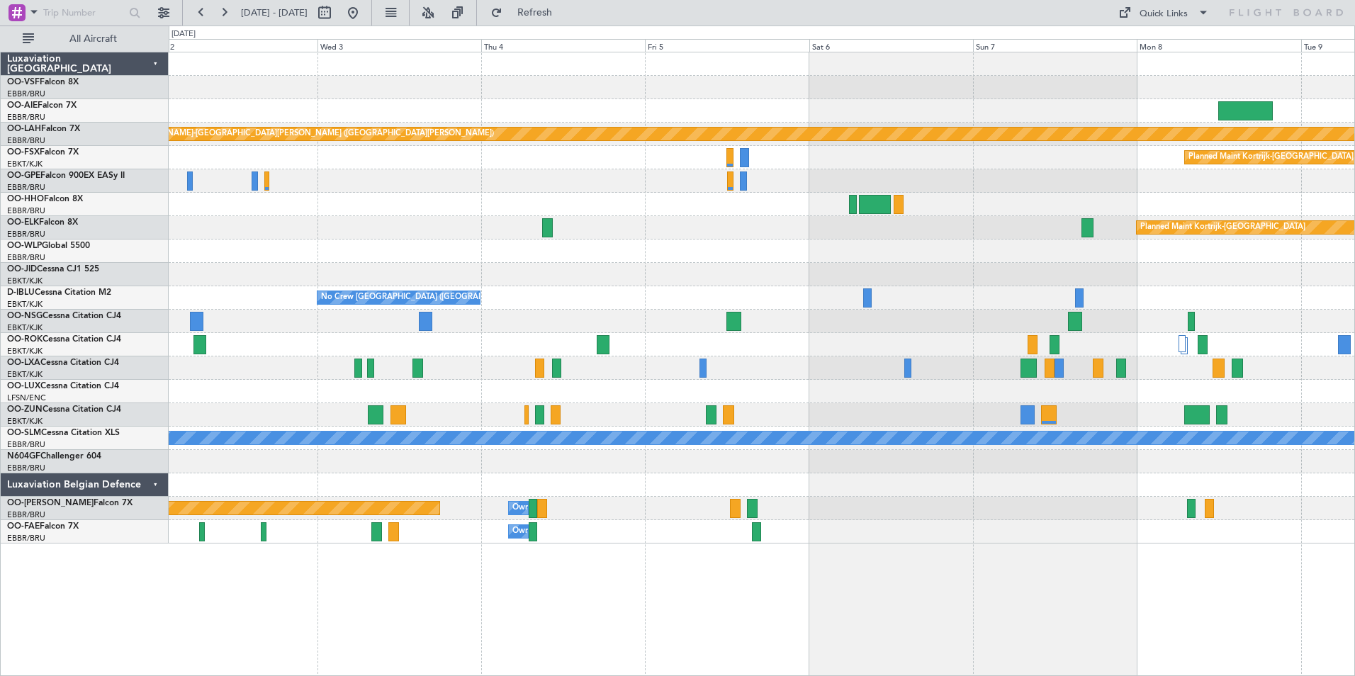
click at [801, 267] on div "Planned Maint Kortrijk-[GEOGRAPHIC_DATA]" at bounding box center [761, 274] width 1185 height 23
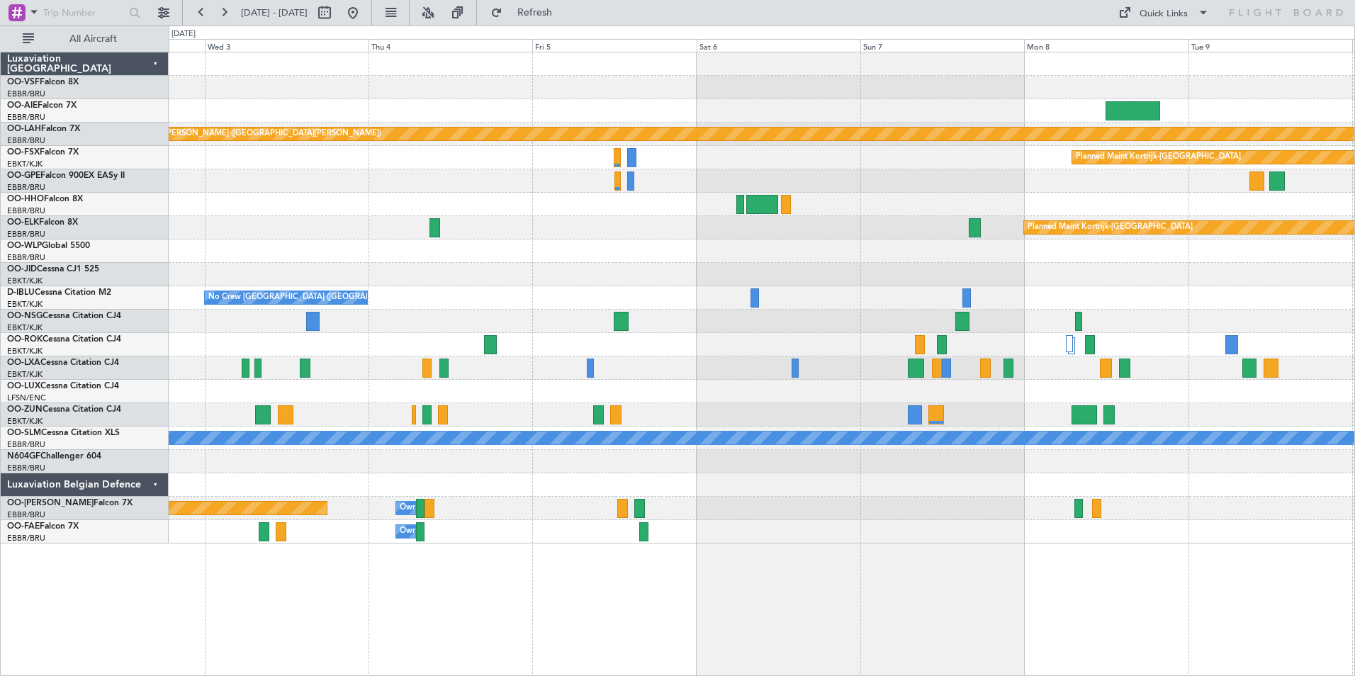
click at [837, 276] on div "Planned Maint Kortrijk-[GEOGRAPHIC_DATA]" at bounding box center [761, 274] width 1185 height 23
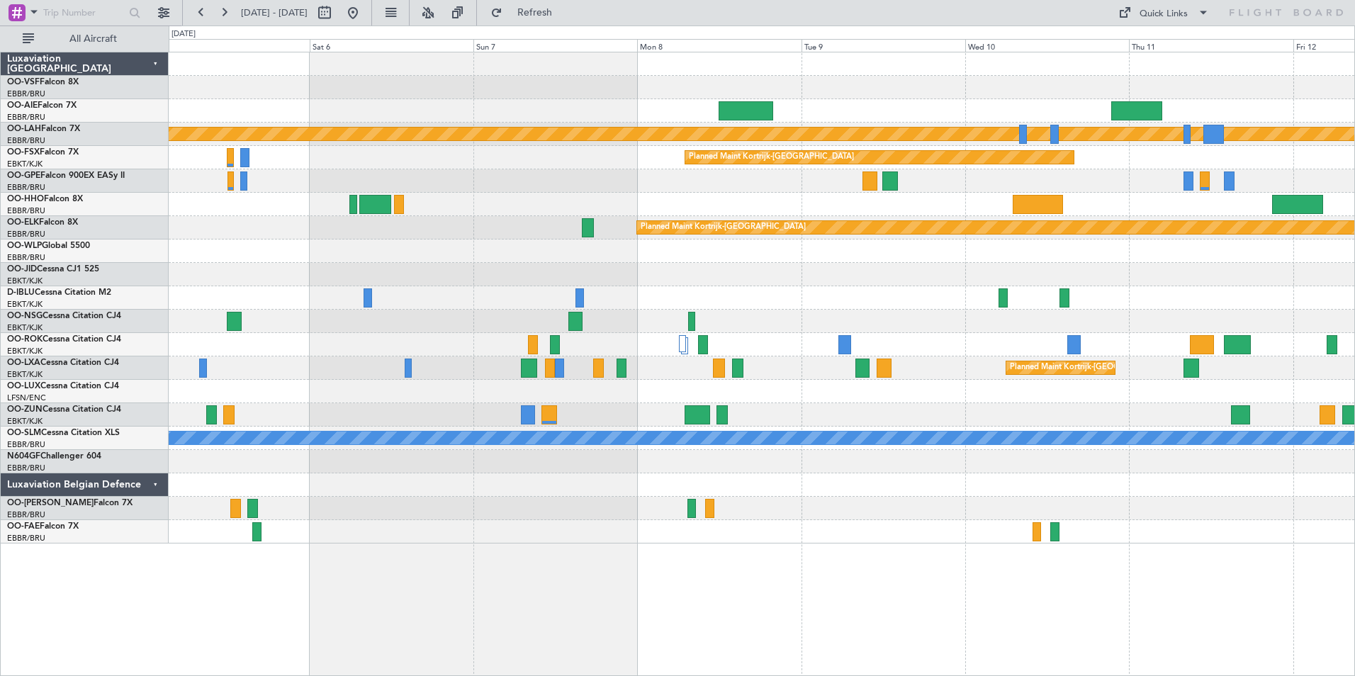
click at [878, 269] on div at bounding box center [761, 274] width 1185 height 23
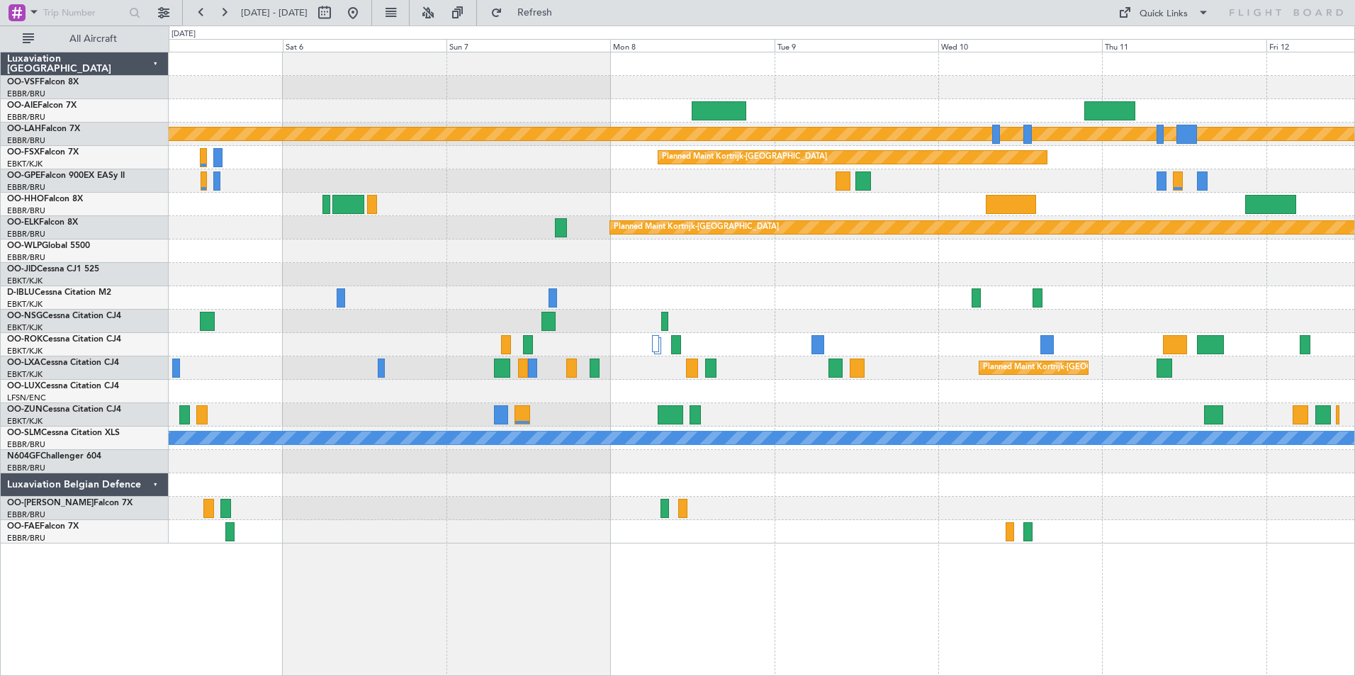
click at [839, 266] on div at bounding box center [761, 274] width 1185 height 23
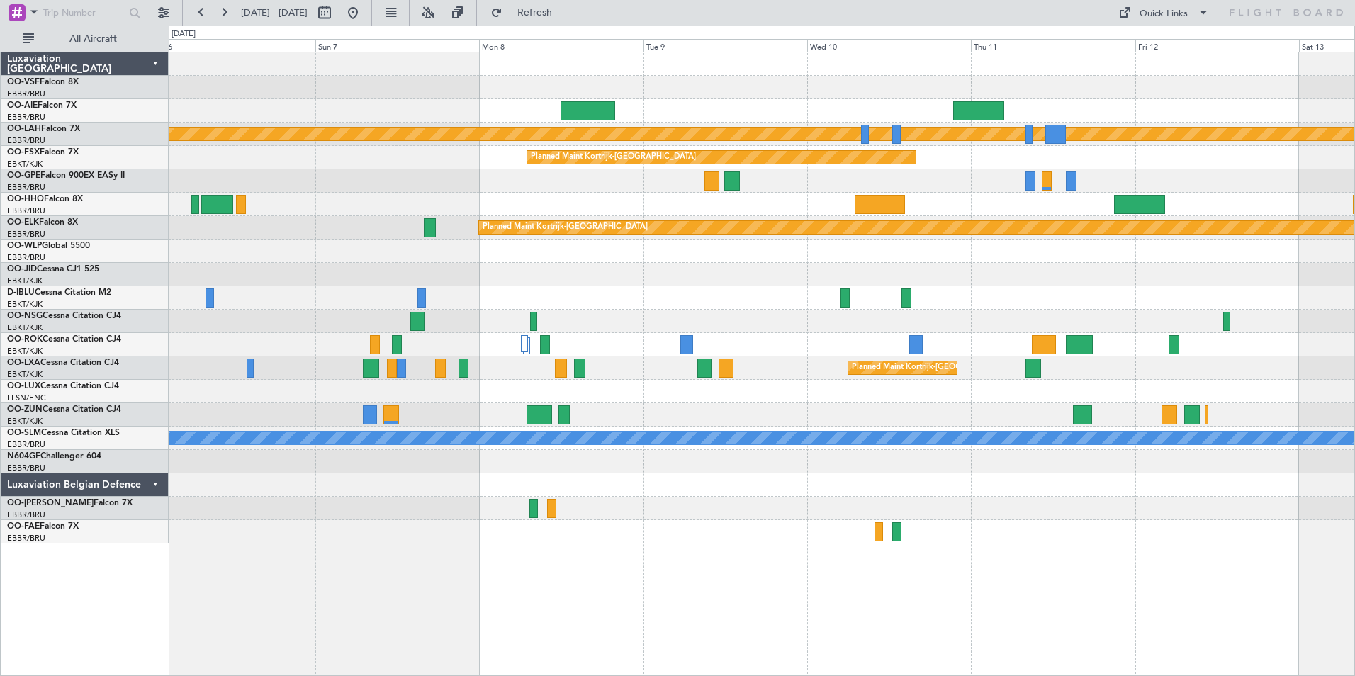
click at [828, 260] on div "Planned Maint [PERSON_NAME]-[GEOGRAPHIC_DATA][PERSON_NAME] ([GEOGRAPHIC_DATA][P…" at bounding box center [761, 297] width 1185 height 491
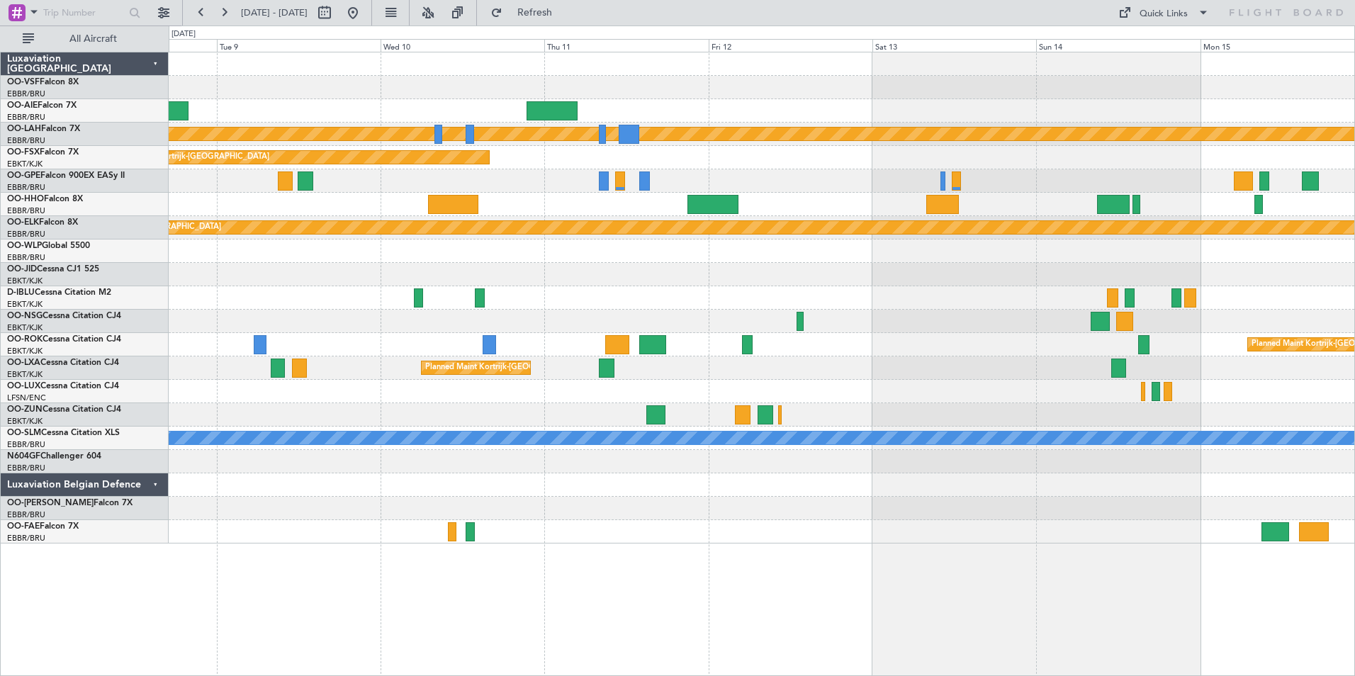
click at [775, 282] on div at bounding box center [761, 274] width 1185 height 23
click at [711, 271] on div at bounding box center [761, 274] width 1185 height 23
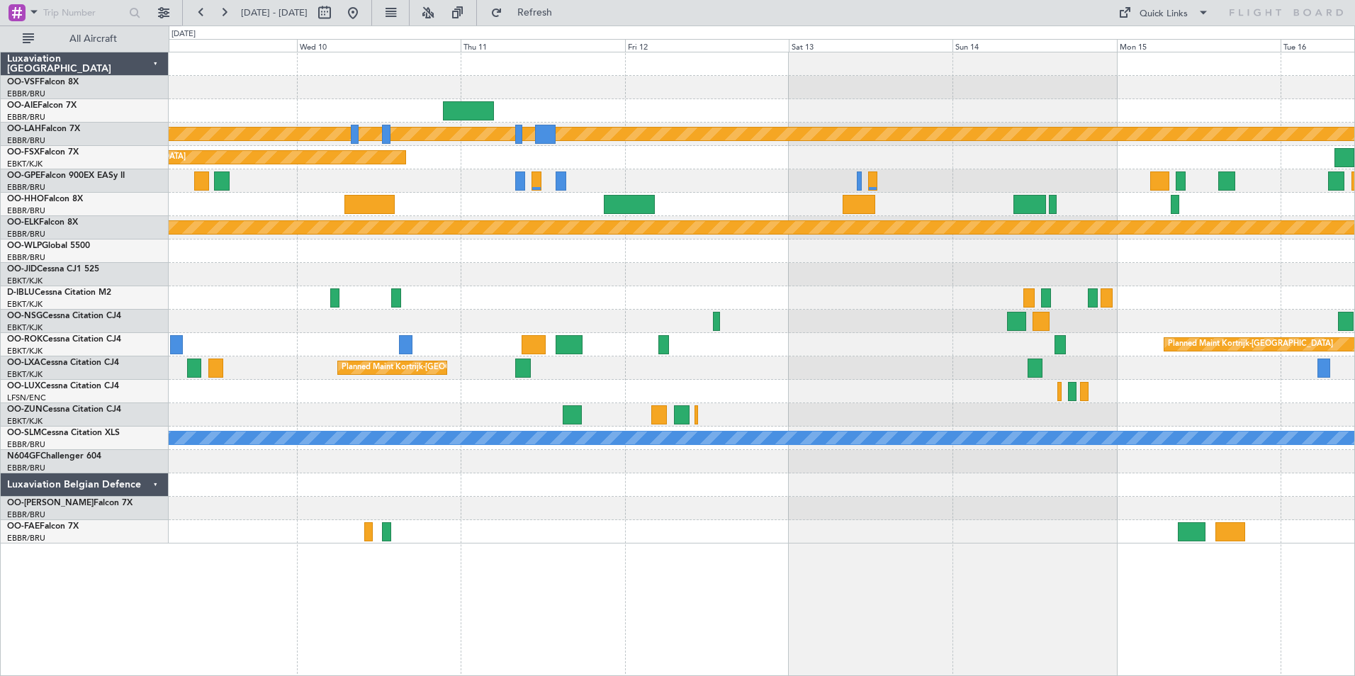
click at [726, 273] on div at bounding box center [761, 274] width 1185 height 23
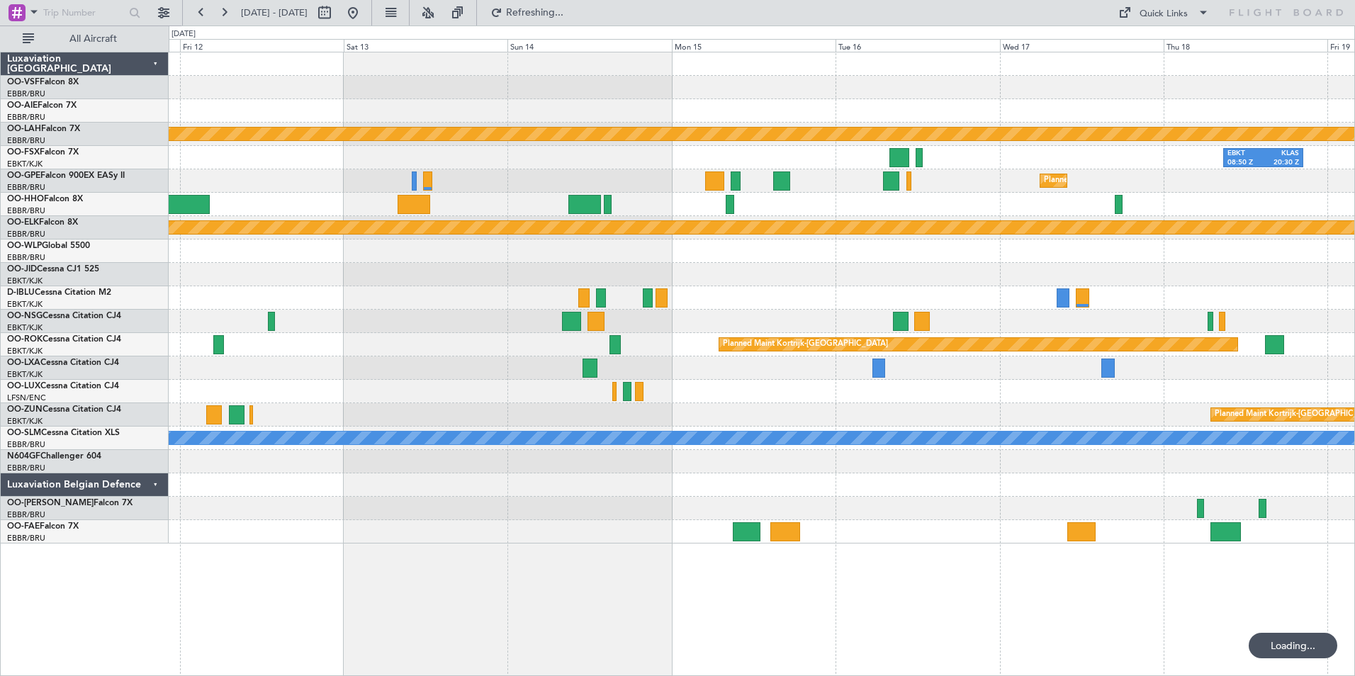
click at [572, 259] on div "Planned Maint [PERSON_NAME]-[GEOGRAPHIC_DATA][PERSON_NAME] ([GEOGRAPHIC_DATA][P…" at bounding box center [761, 297] width 1185 height 491
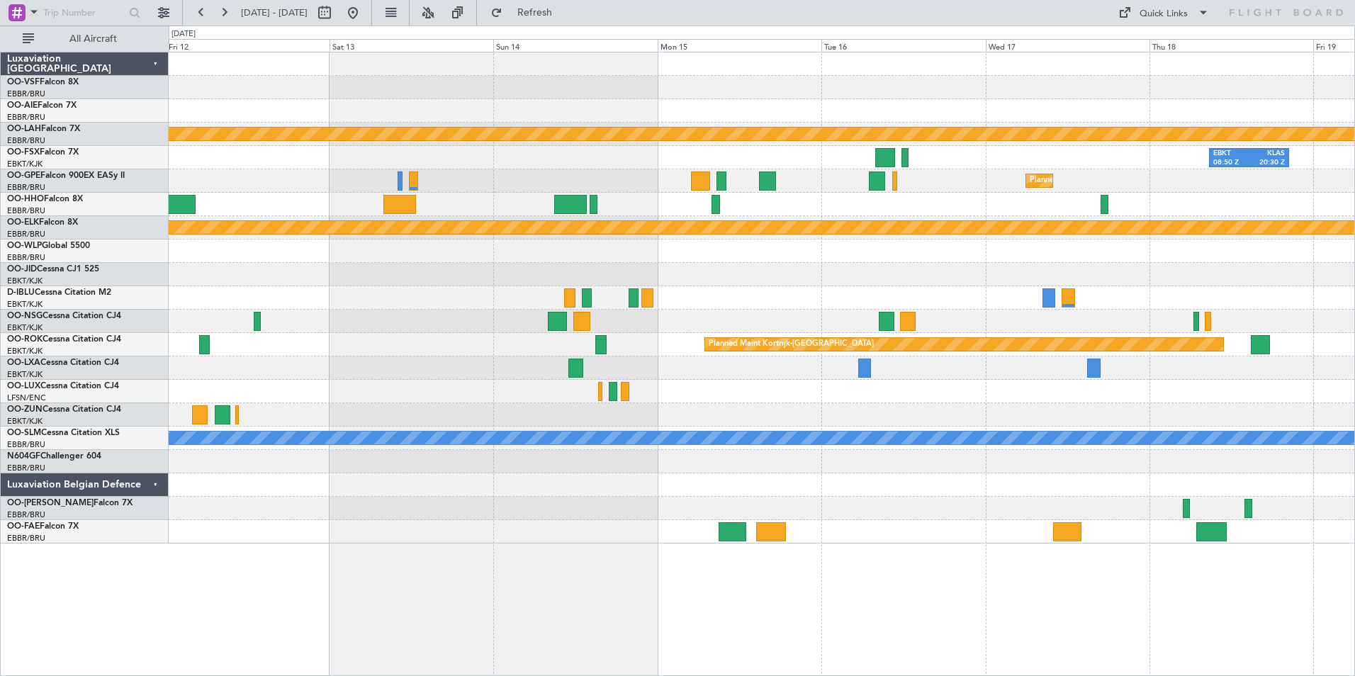
click at [1020, 283] on div at bounding box center [761, 274] width 1185 height 23
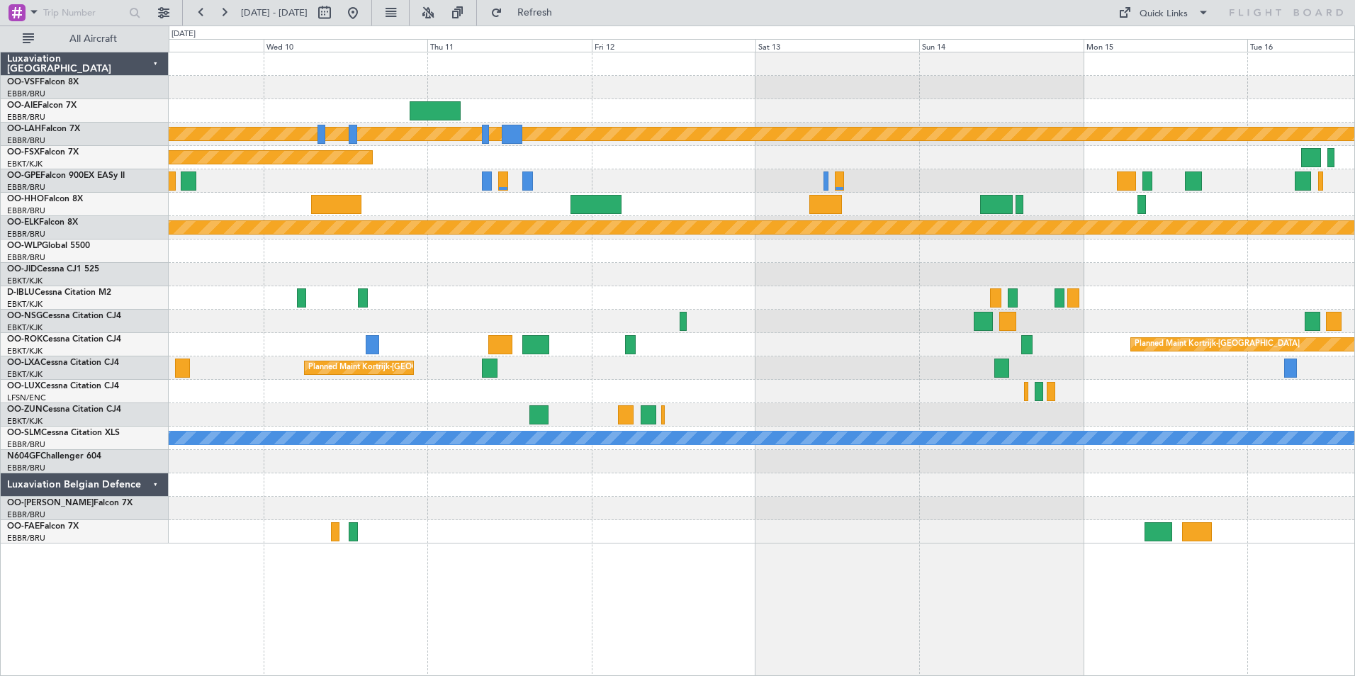
click at [892, 301] on div "Planned Maint [PERSON_NAME]-[GEOGRAPHIC_DATA][PERSON_NAME] ([GEOGRAPHIC_DATA][P…" at bounding box center [761, 297] width 1185 height 491
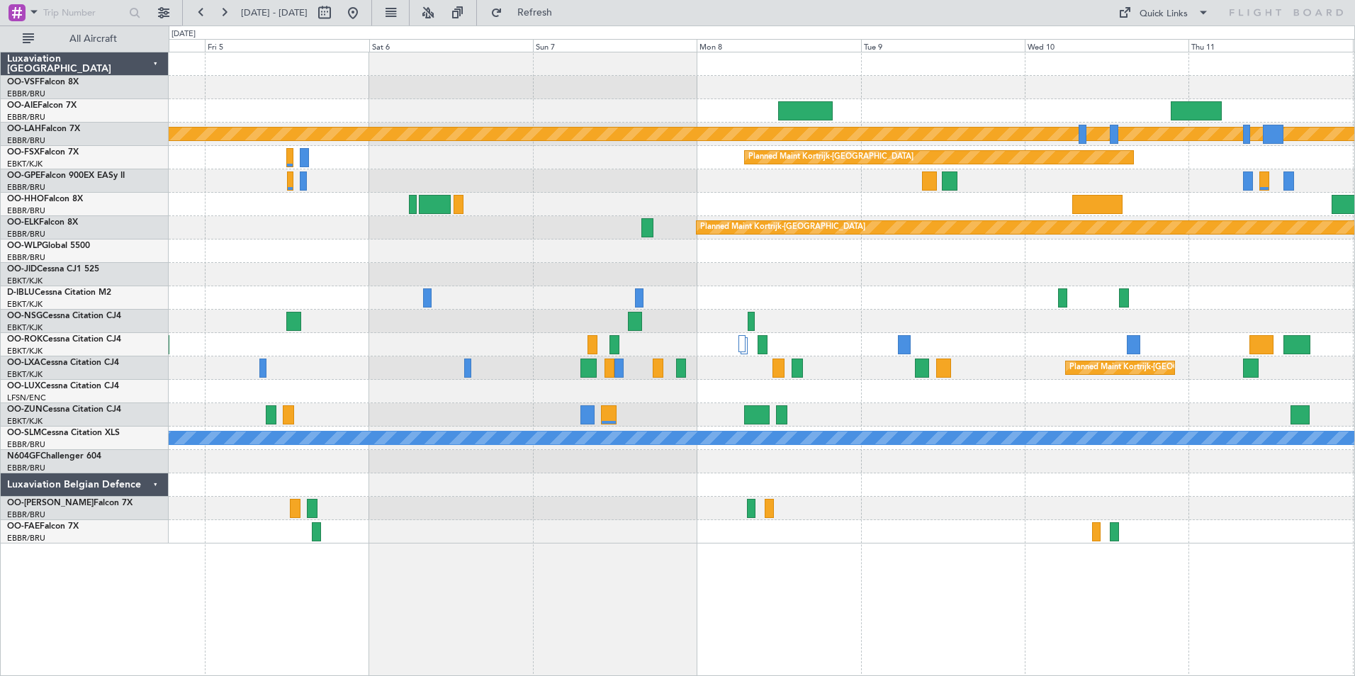
click at [984, 276] on div at bounding box center [761, 274] width 1185 height 23
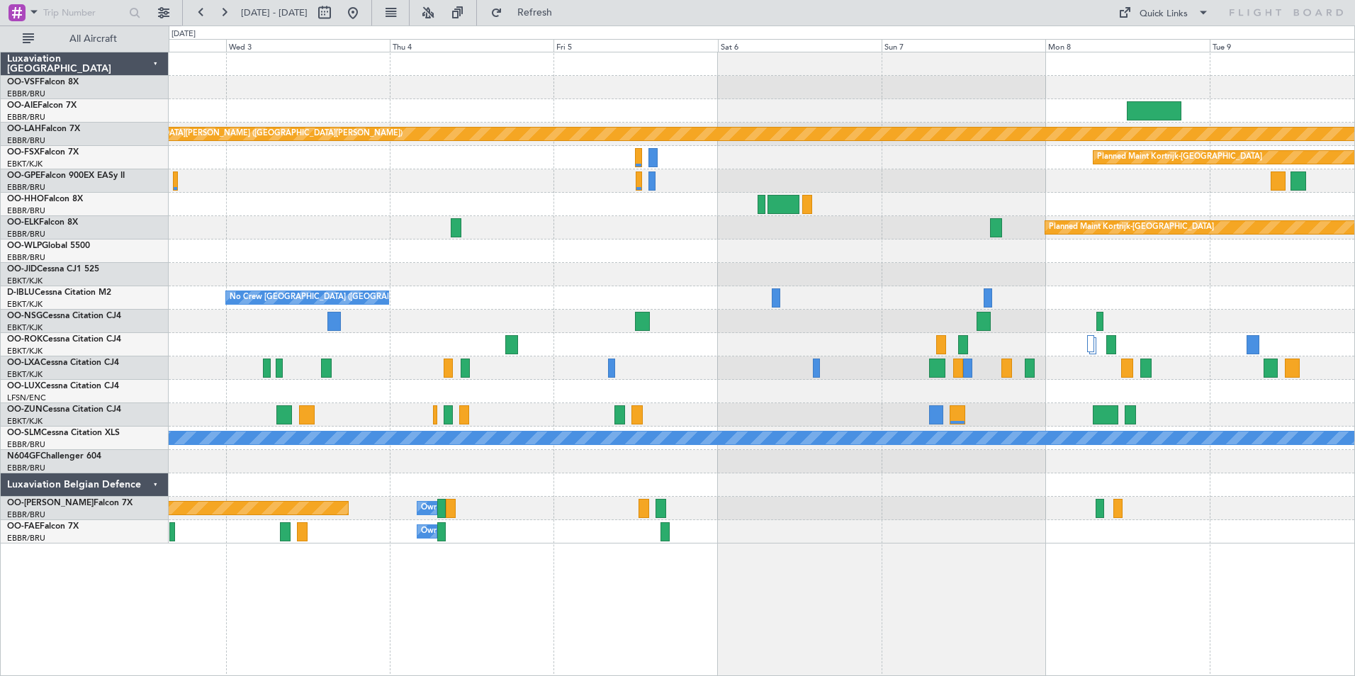
click at [915, 225] on div "Planned Maint [GEOGRAPHIC_DATA] ([GEOGRAPHIC_DATA]) Planned [GEOGRAPHIC_DATA][P…" at bounding box center [761, 297] width 1185 height 491
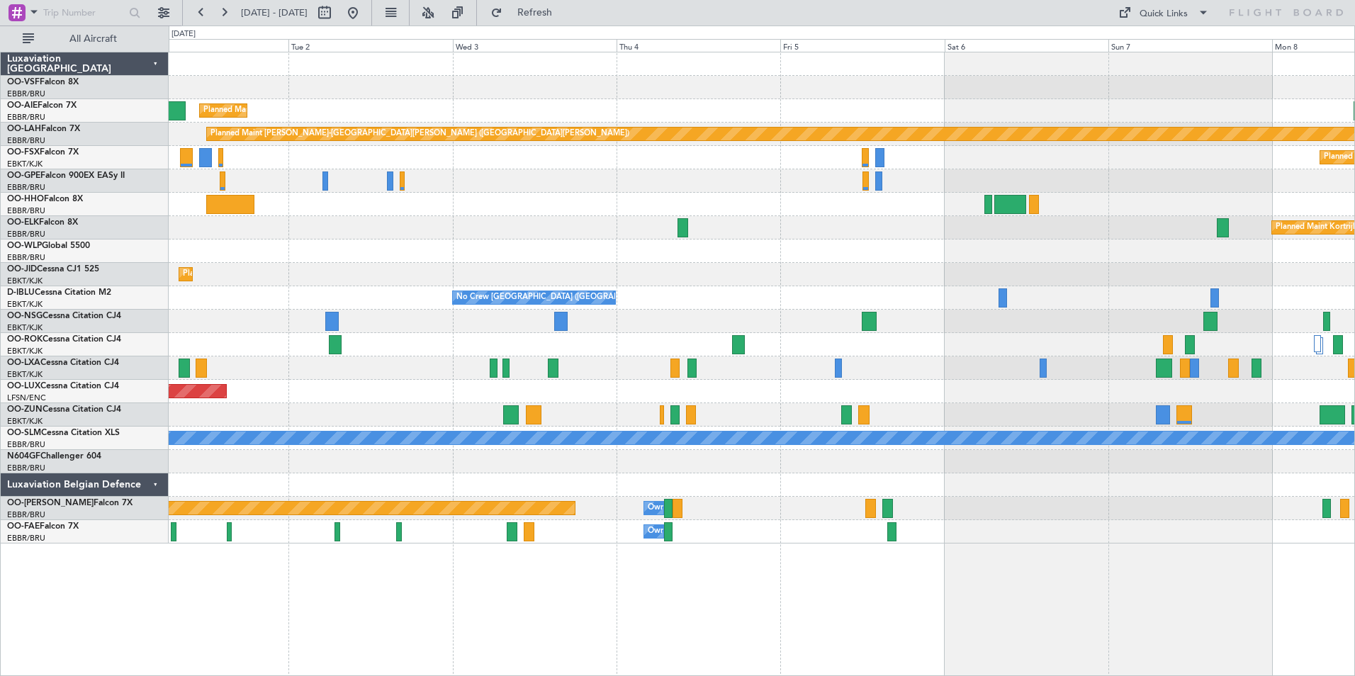
click at [971, 281] on div "Planned Maint Kortrijk-[GEOGRAPHIC_DATA]" at bounding box center [761, 274] width 1185 height 23
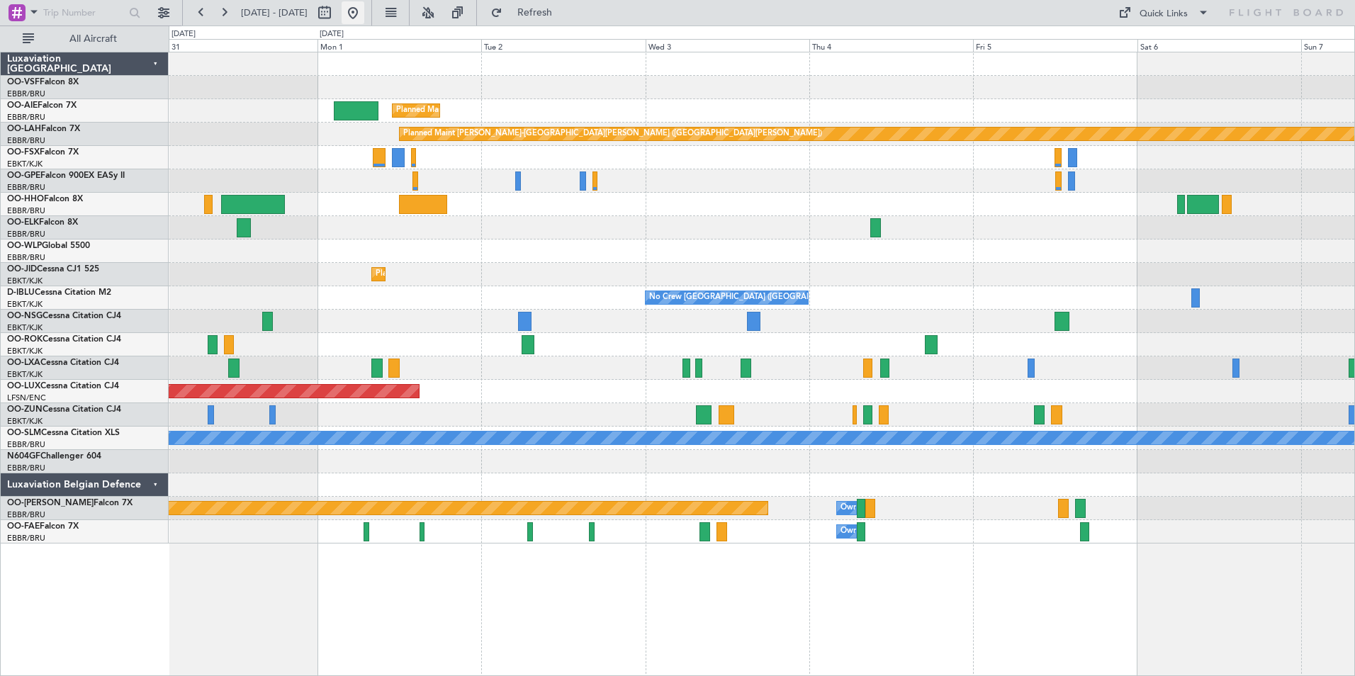
click at [364, 13] on button at bounding box center [352, 12] width 23 height 23
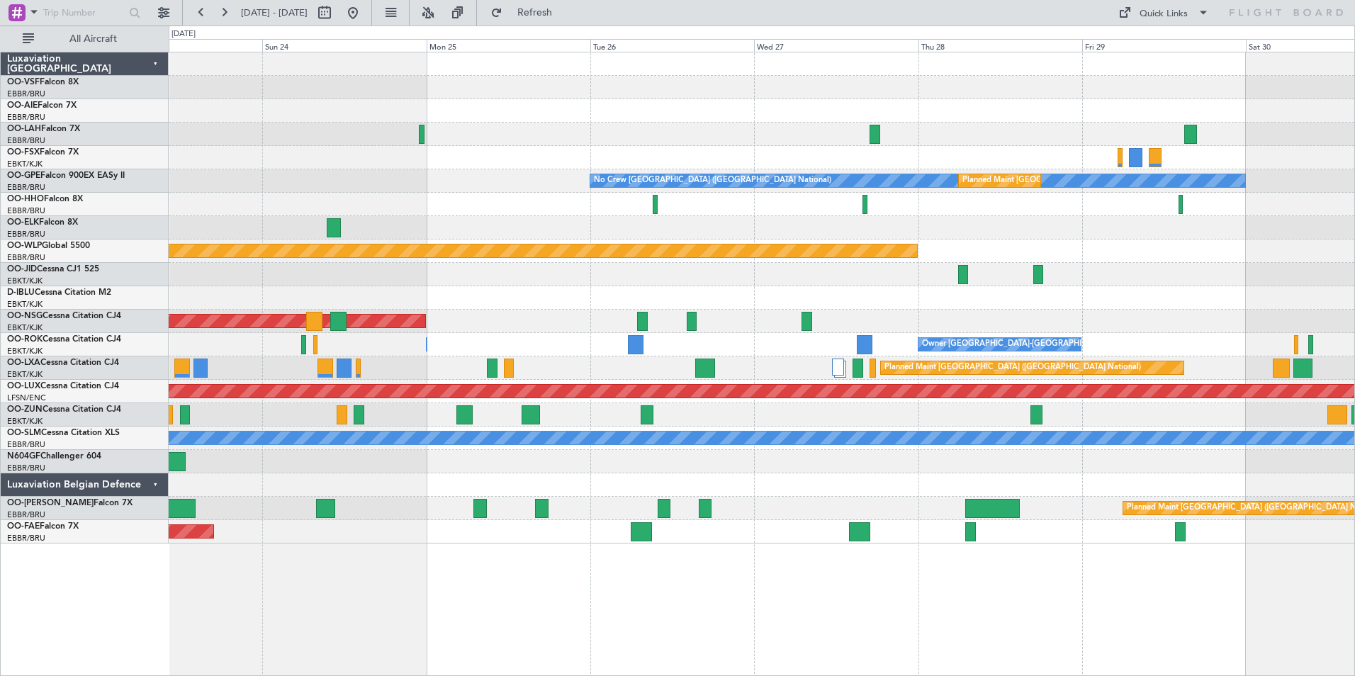
click at [281, 285] on div "Planned Maint Kortrijk-[GEOGRAPHIC_DATA]" at bounding box center [761, 274] width 1185 height 23
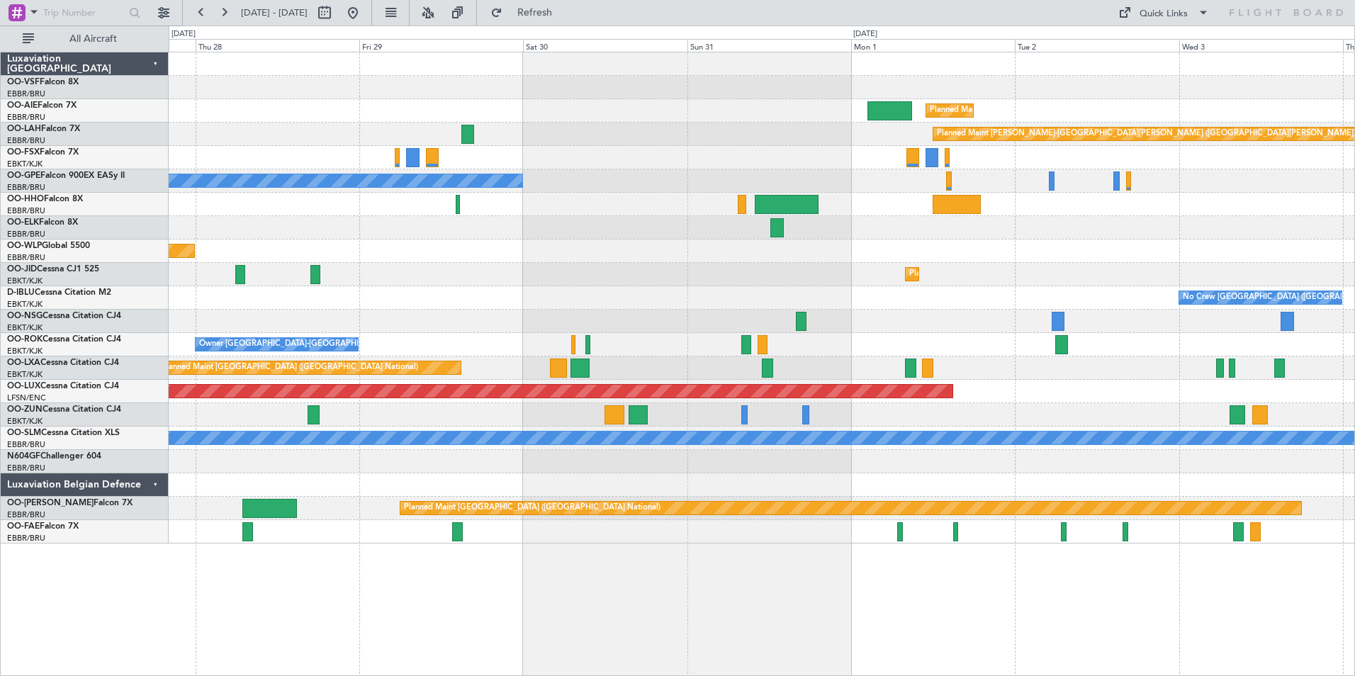
click at [381, 259] on div "Planned Maint [GEOGRAPHIC_DATA] ([GEOGRAPHIC_DATA]) Planned [GEOGRAPHIC_DATA][P…" at bounding box center [761, 297] width 1185 height 491
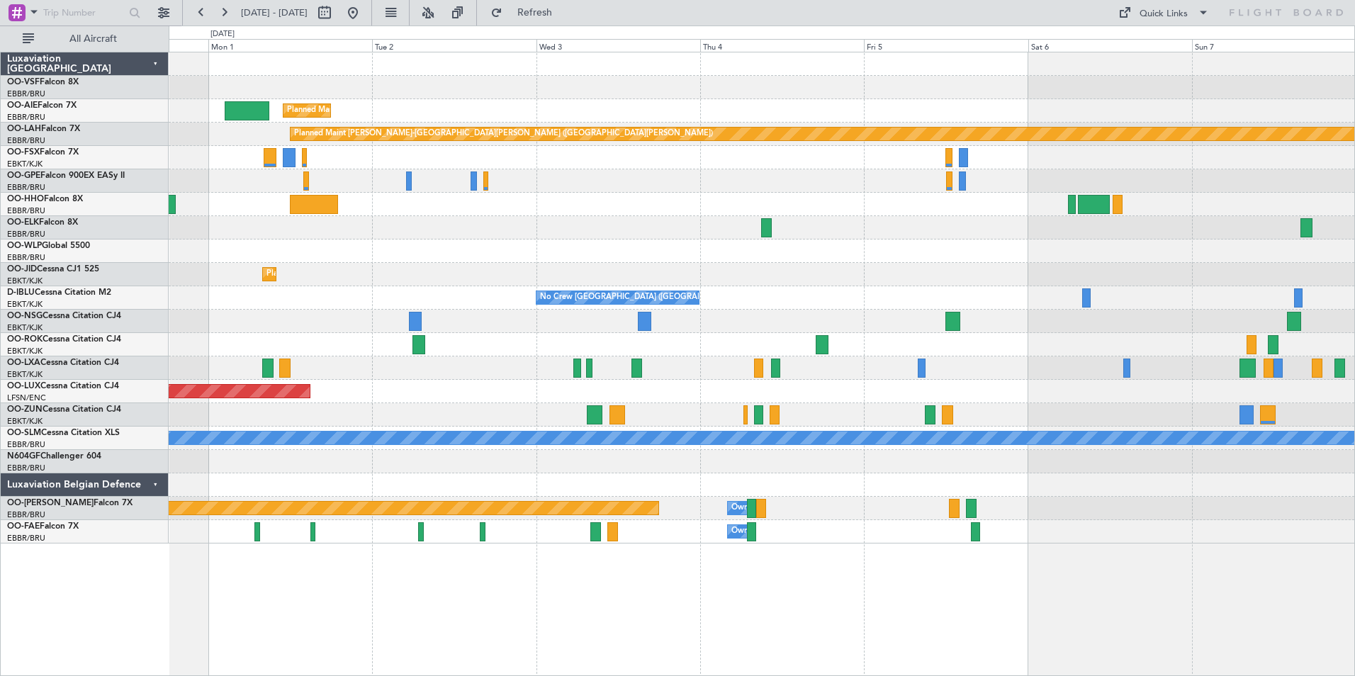
click at [590, 274] on div "Planned Maint Kortrijk-[GEOGRAPHIC_DATA]" at bounding box center [761, 274] width 1185 height 23
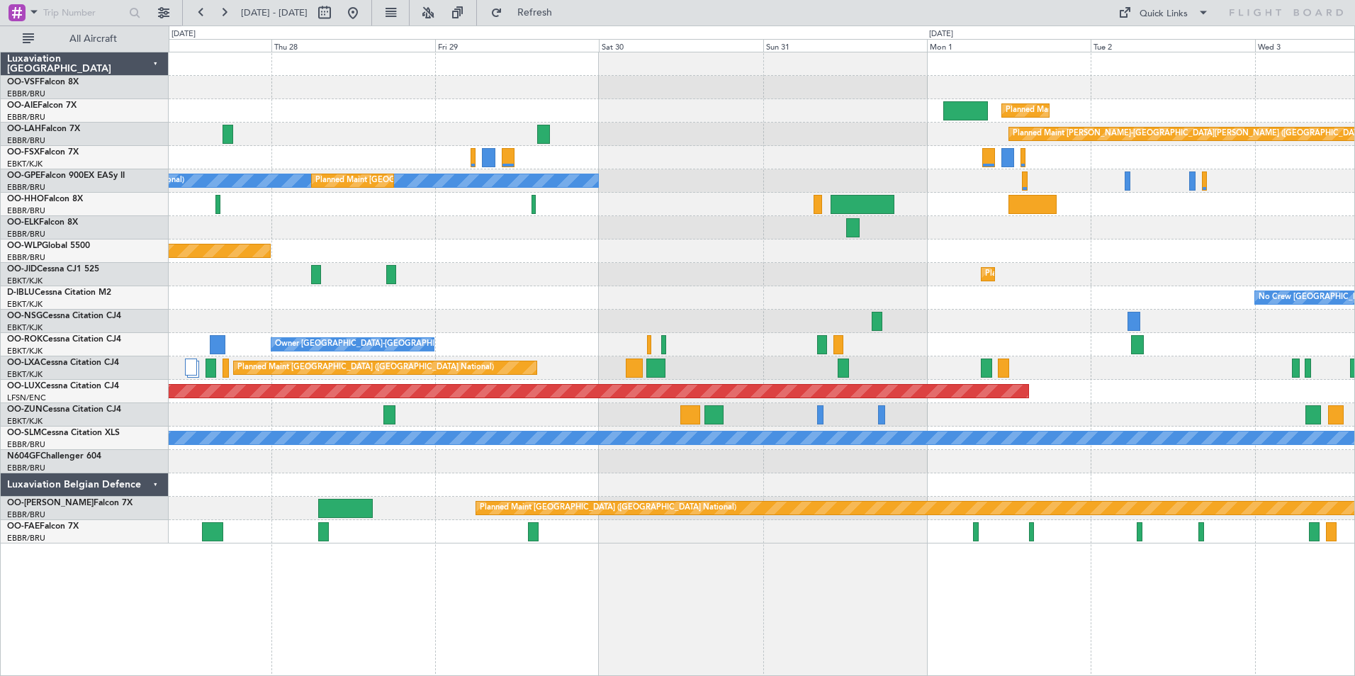
click at [1138, 285] on div "Planned Maint Kortrijk-[GEOGRAPHIC_DATA]" at bounding box center [761, 274] width 1185 height 23
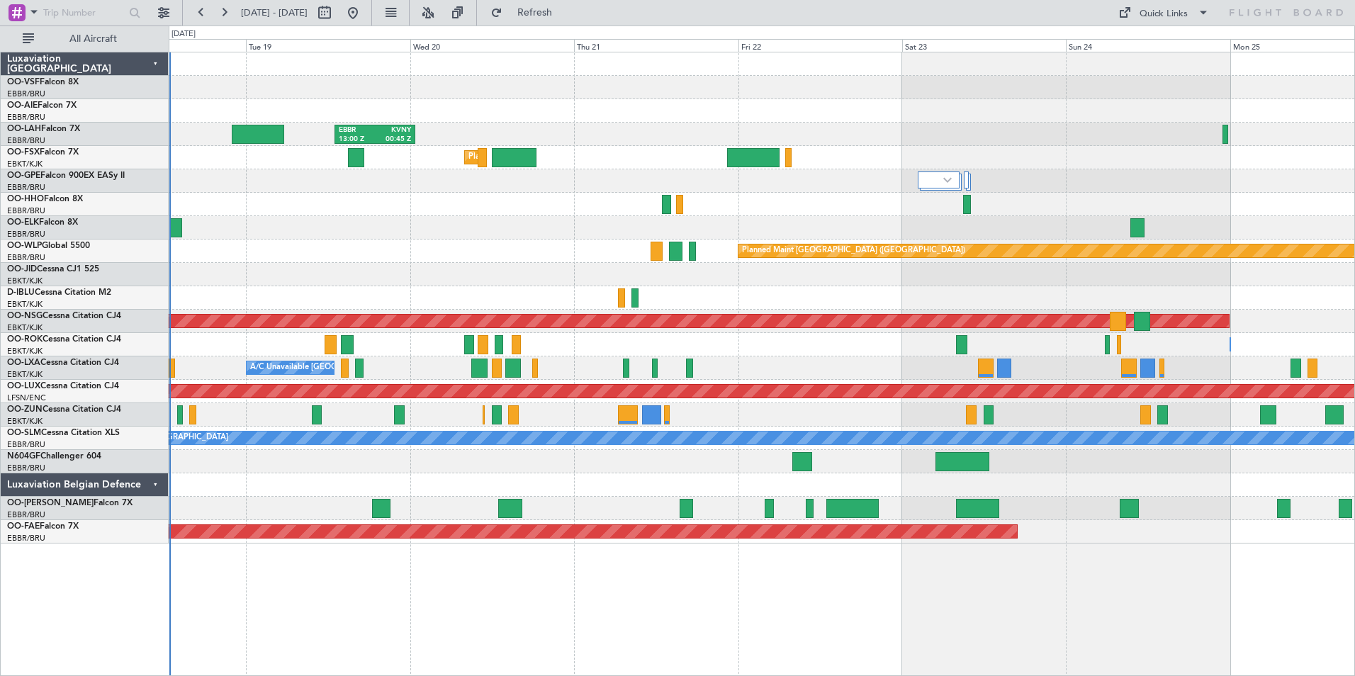
click at [1354, 293] on html "[DATE] - [DATE] Refresh Quick Links All Aircraft EBBR 13:00 Z KVNY 00:45 Z Plan…" at bounding box center [677, 338] width 1355 height 676
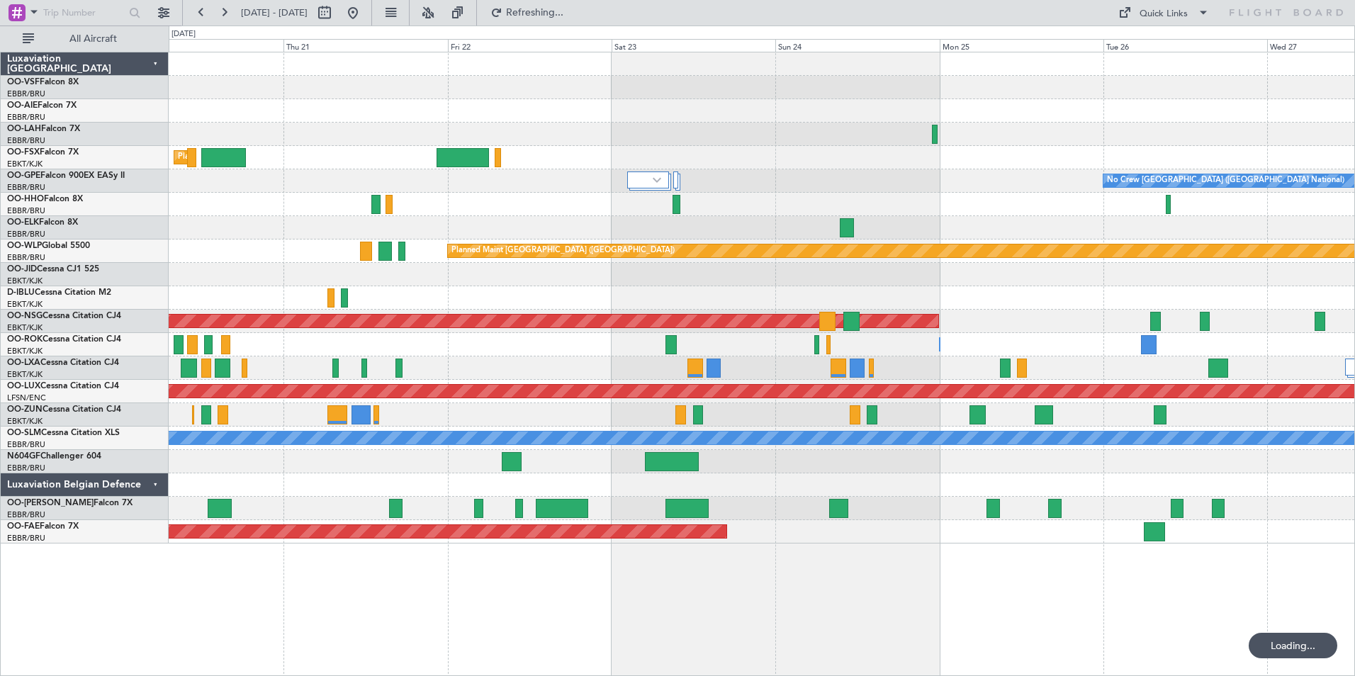
click at [43, 271] on div "EBBR 13:00 Z KVNY 00:45 Z Planned Maint [GEOGRAPHIC_DATA]-[GEOGRAPHIC_DATA] No …" at bounding box center [677, 351] width 1355 height 650
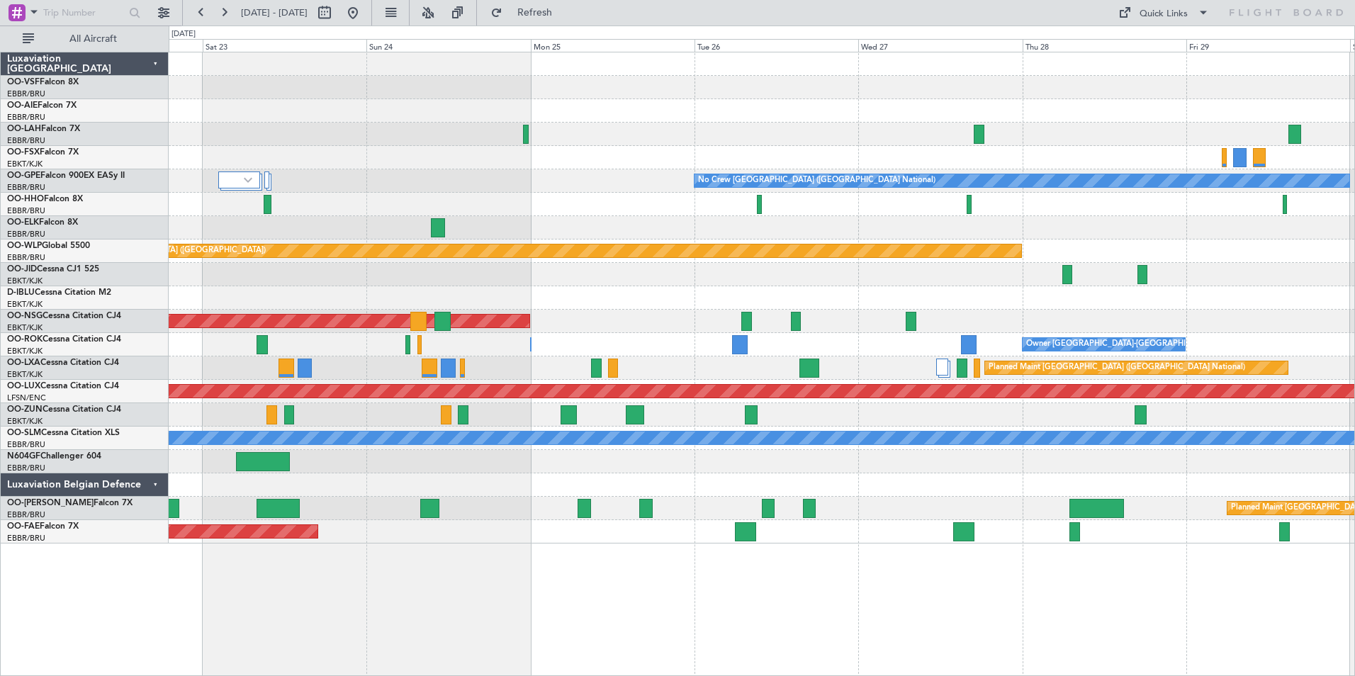
click at [704, 286] on div at bounding box center [761, 274] width 1185 height 23
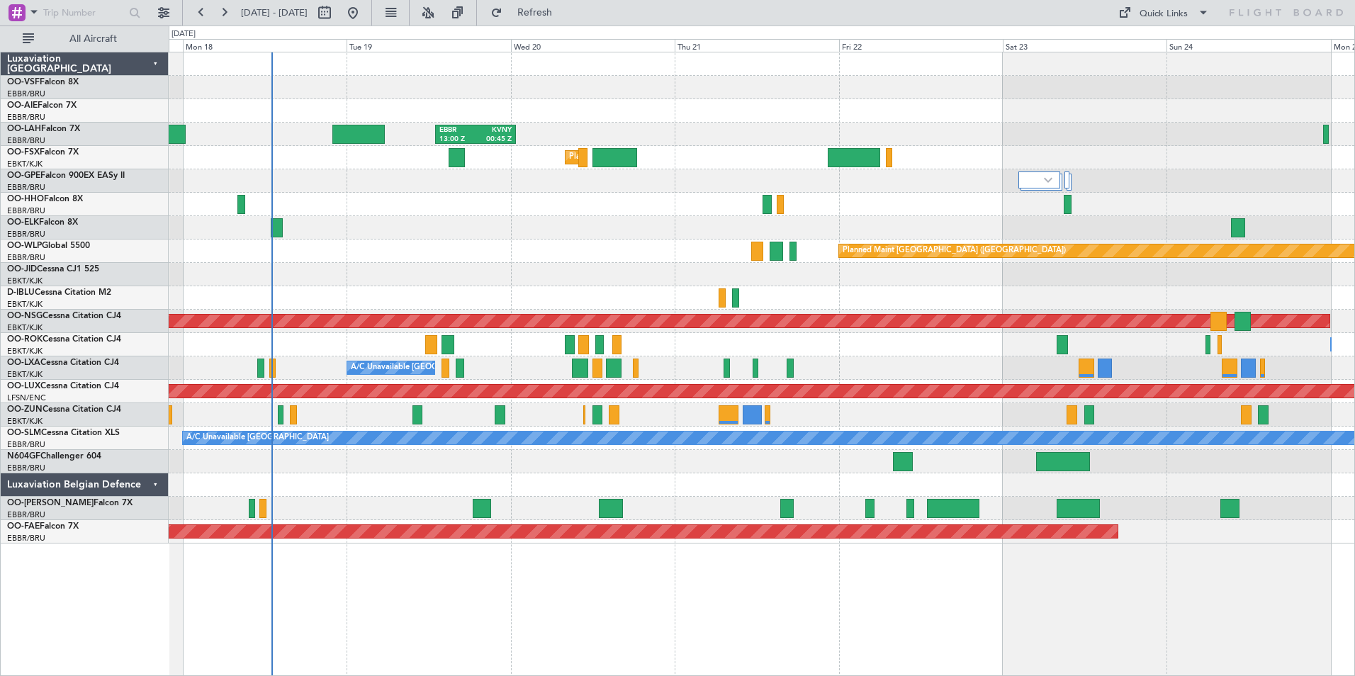
click at [1218, 292] on div at bounding box center [761, 297] width 1185 height 23
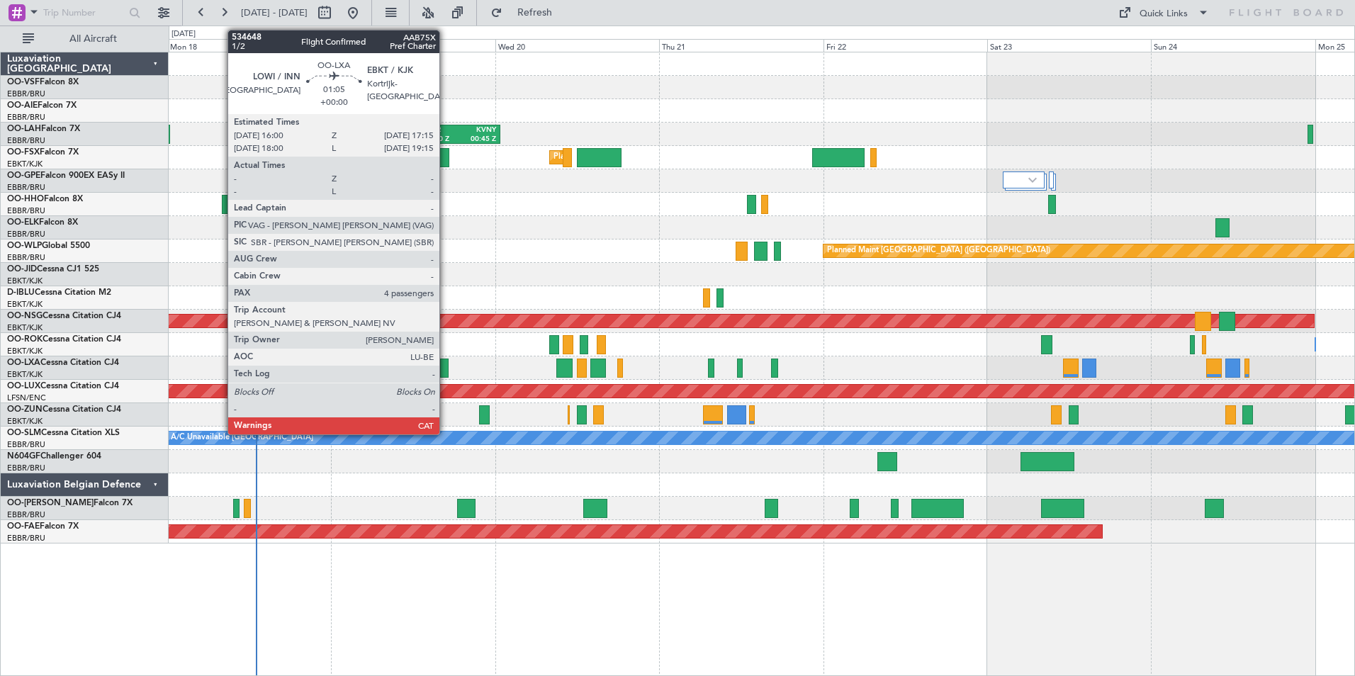
click at [446, 366] on div at bounding box center [444, 367] width 9 height 19
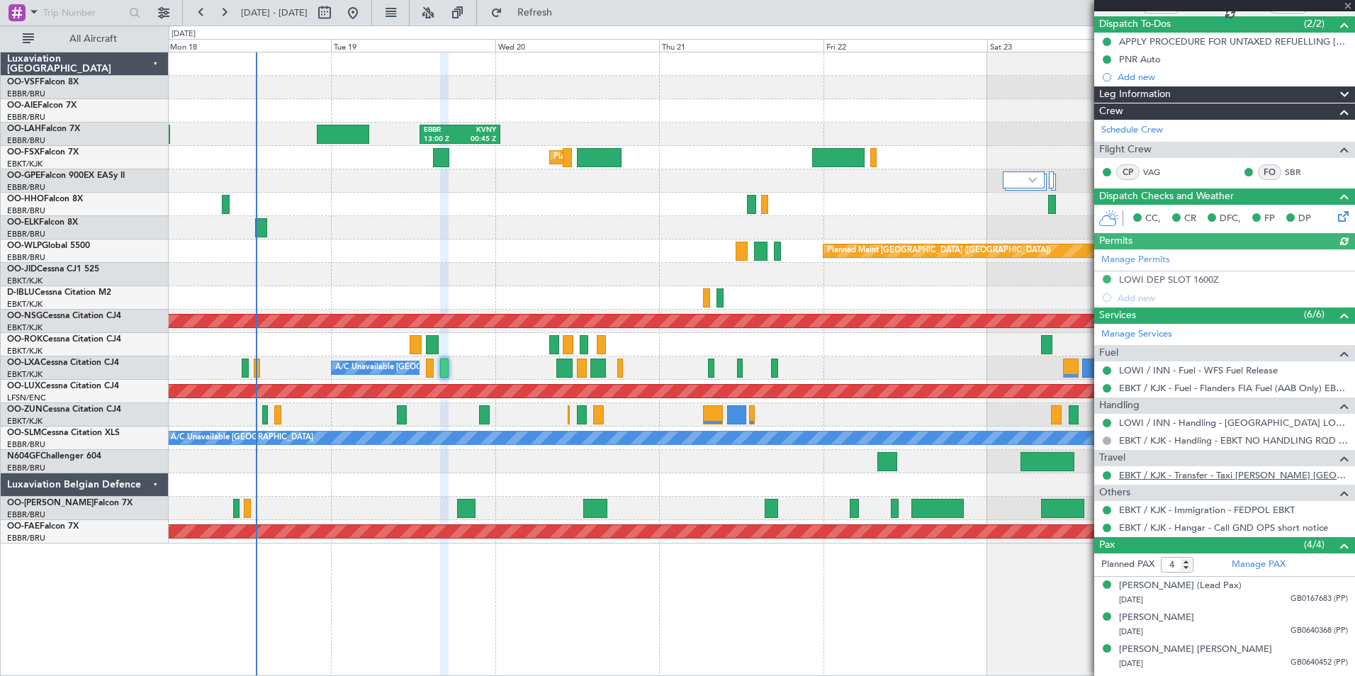
scroll to position [150, 0]
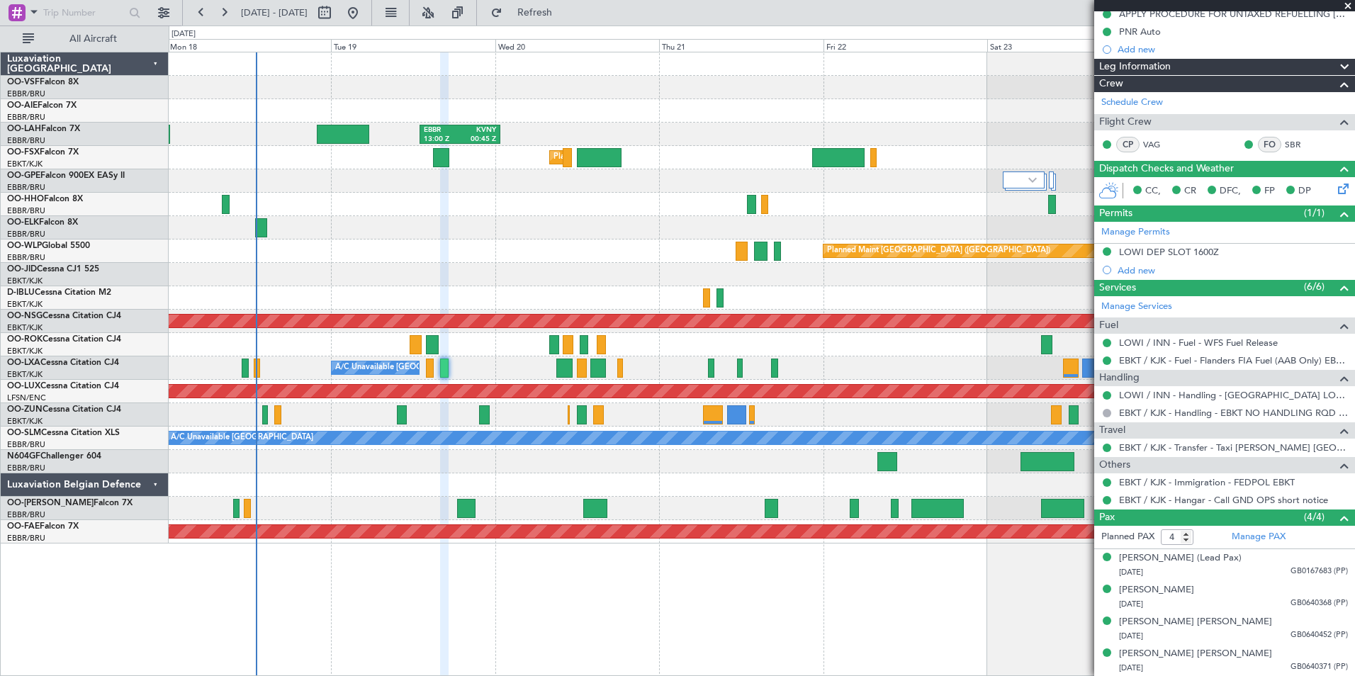
click at [1348, 3] on span at bounding box center [1347, 6] width 14 height 13
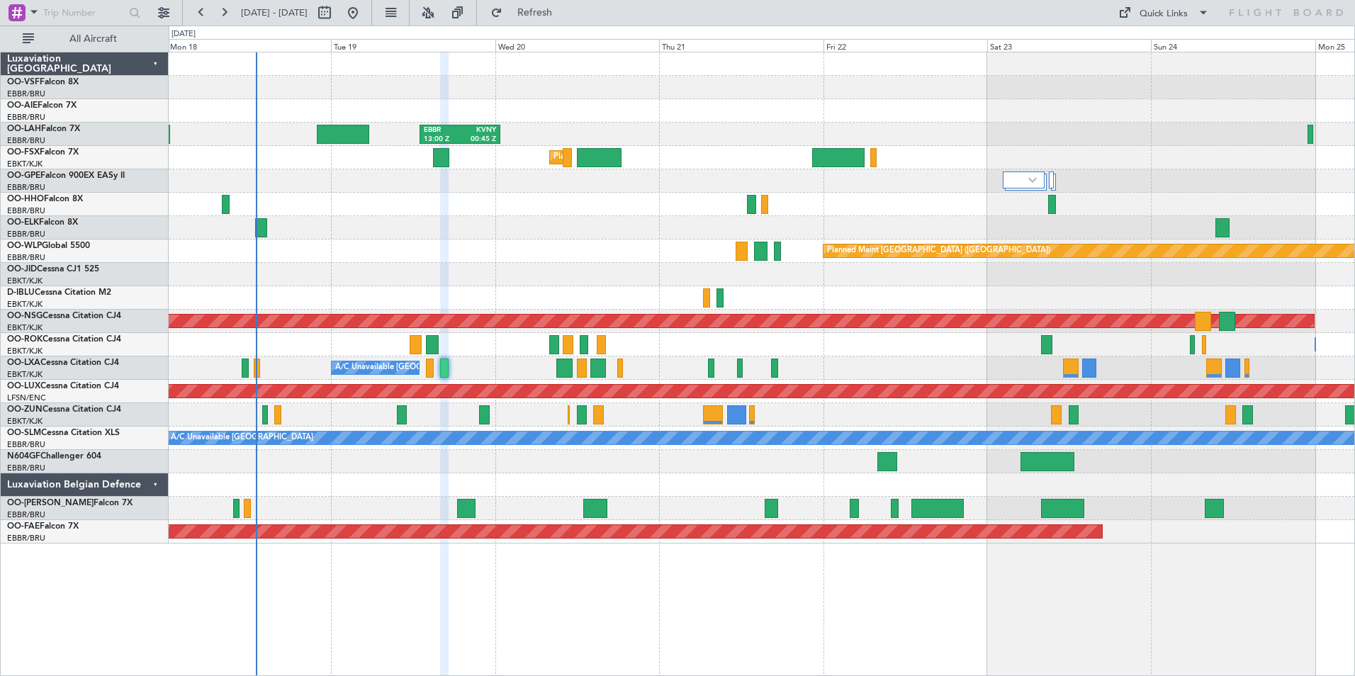
type input "0"
